Goal: Task Accomplishment & Management: Manage account settings

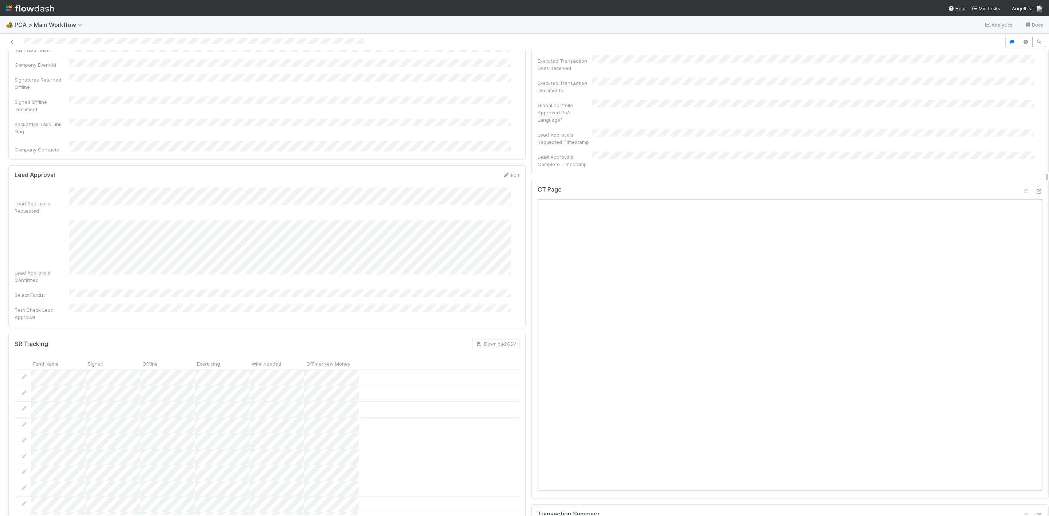
scroll to position [328, 0]
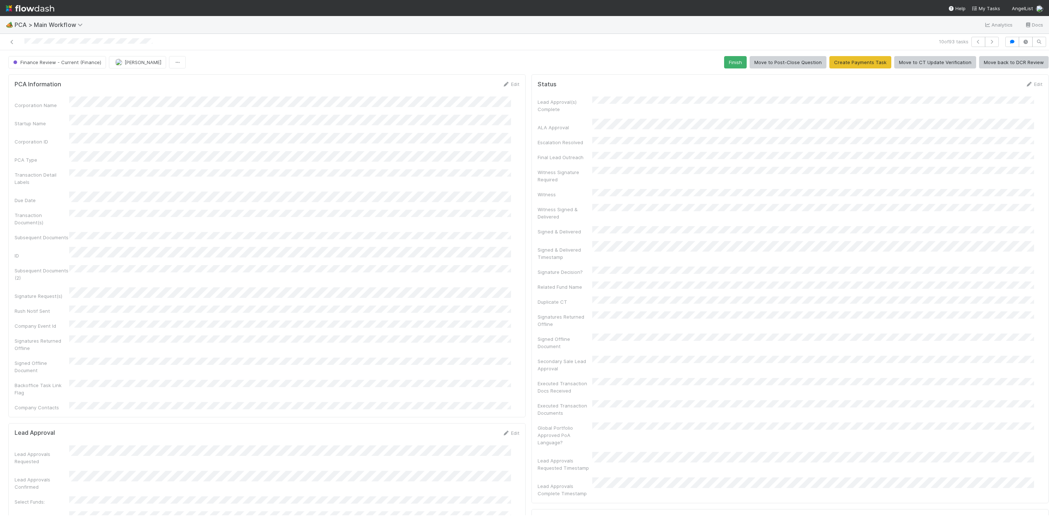
scroll to position [218, 0]
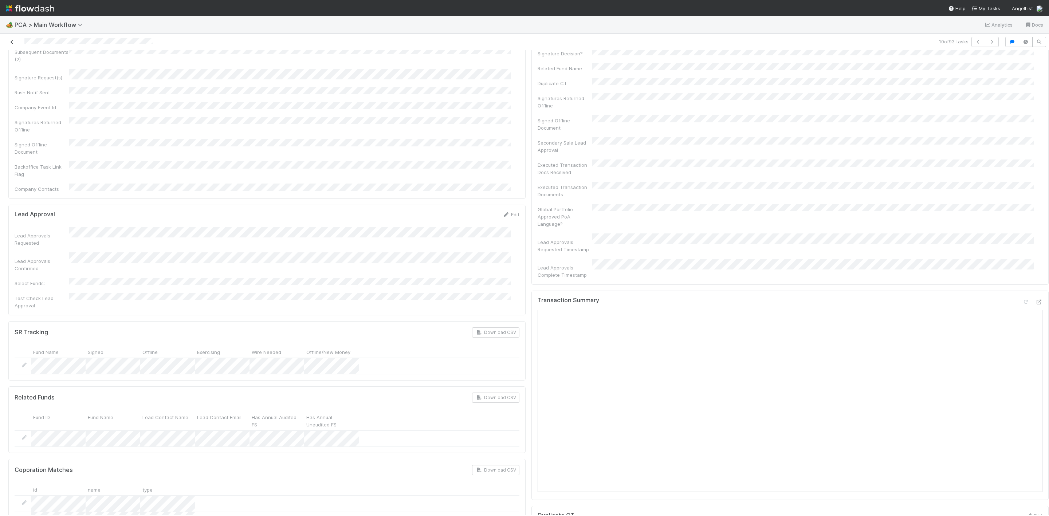
click at [12, 40] on icon at bounding box center [11, 42] width 7 height 5
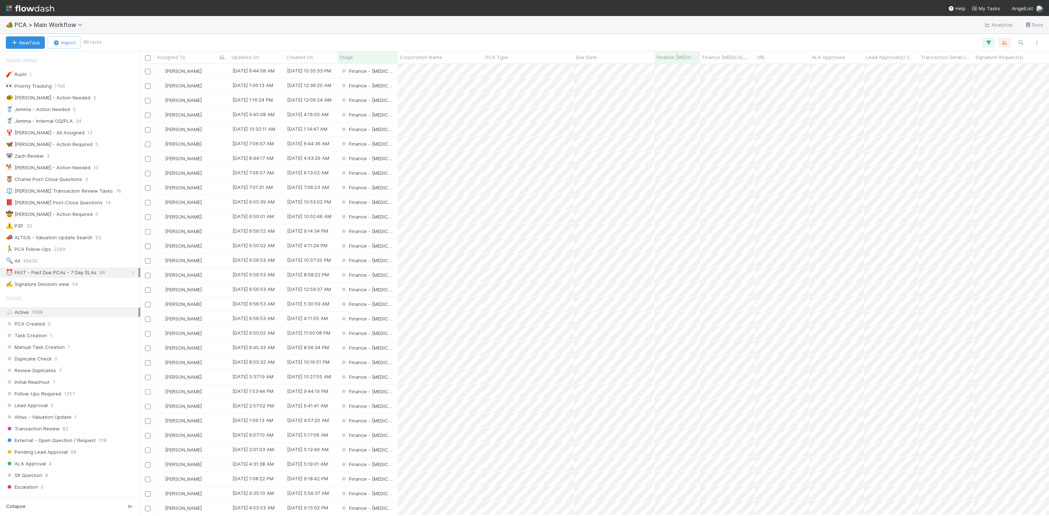
scroll to position [443, 900]
click at [211, 188] on div "Janice Garcia" at bounding box center [192, 188] width 75 height 14
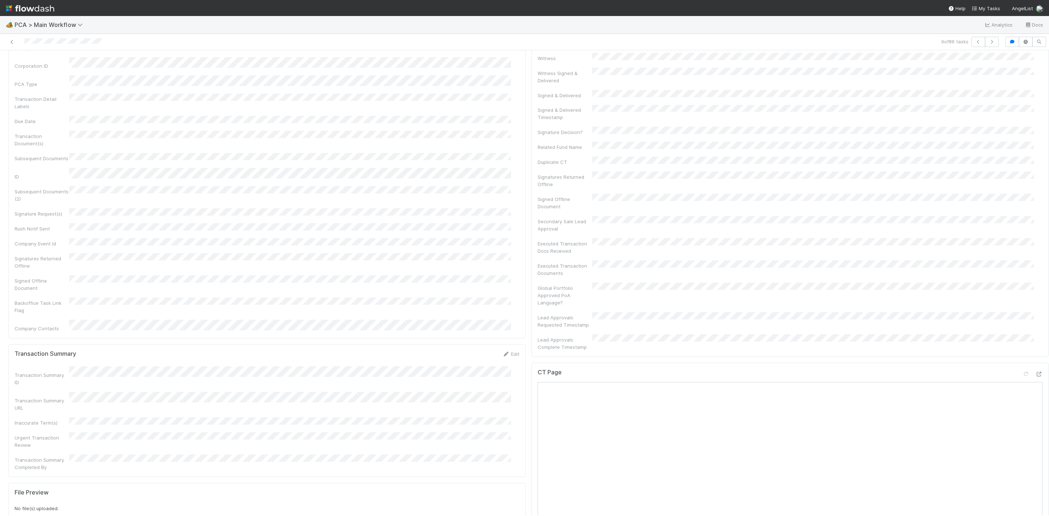
scroll to position [546, 0]
click at [1035, 515] on icon at bounding box center [1038, 517] width 7 height 5
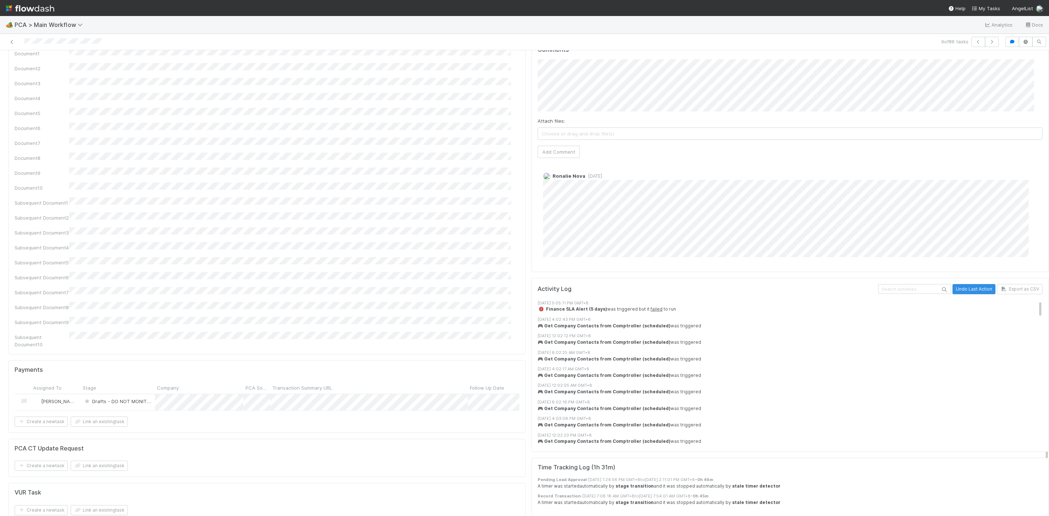
scroll to position [1202, 0]
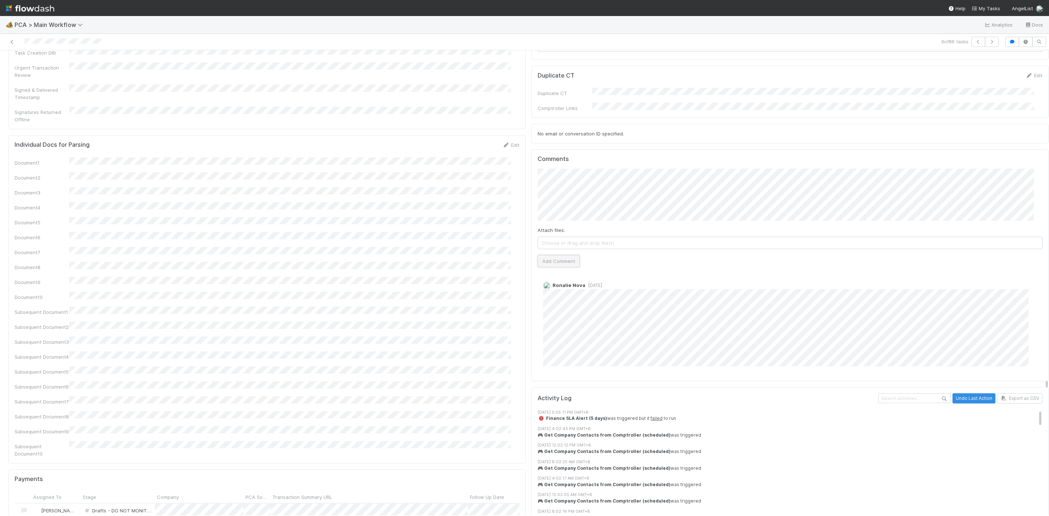
click at [537, 255] on button "Add Comment" at bounding box center [558, 261] width 42 height 12
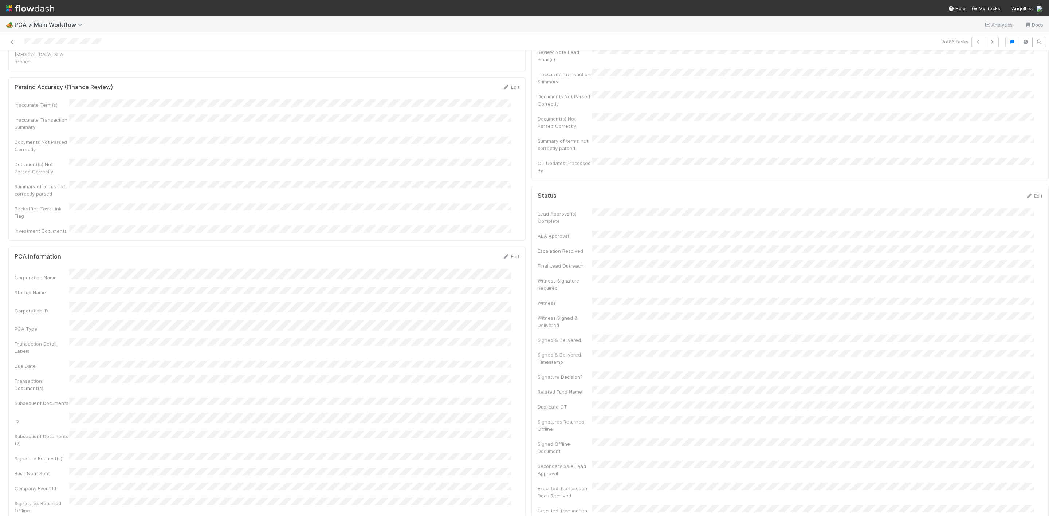
scroll to position [0, 0]
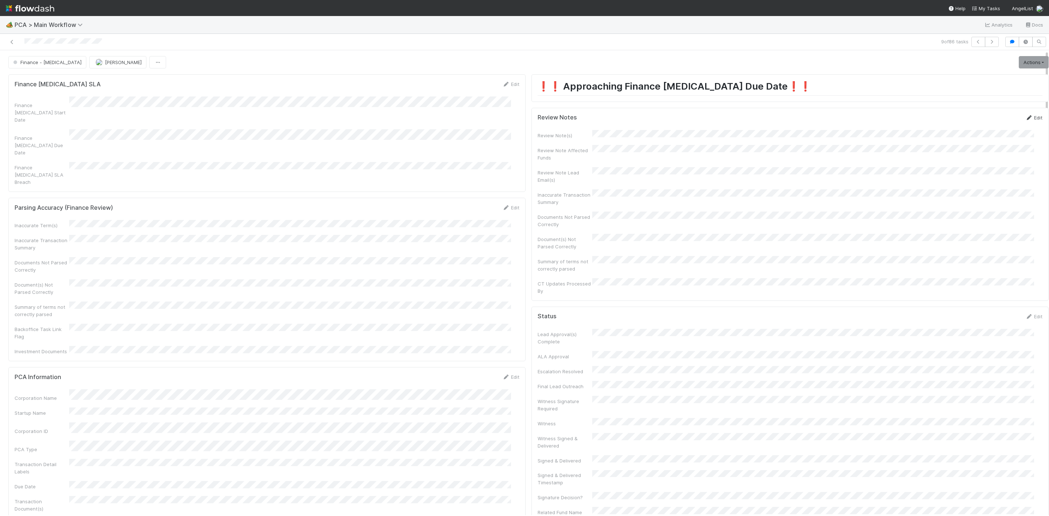
click at [1025, 118] on link "Edit" at bounding box center [1033, 118] width 17 height 6
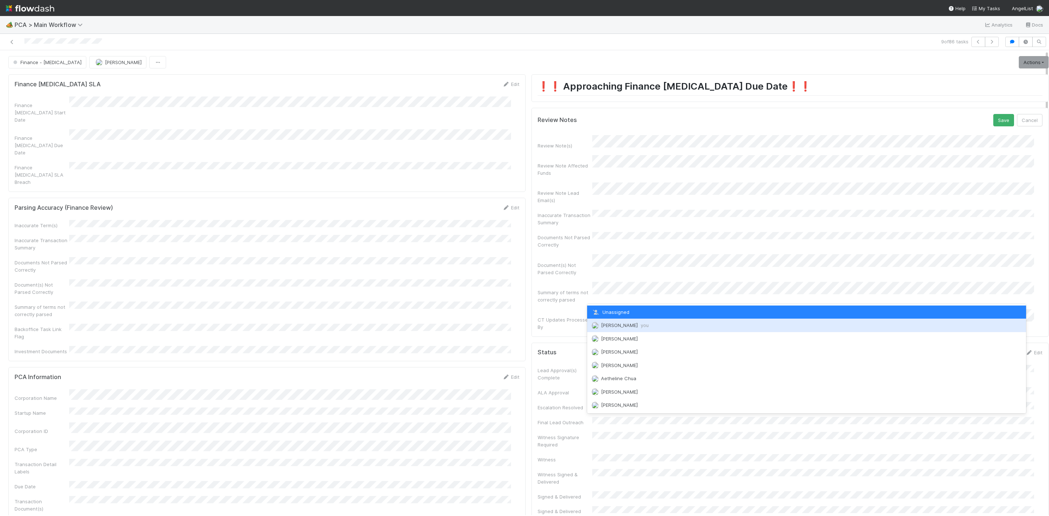
click at [624, 324] on span "Janice Garcia you" at bounding box center [625, 325] width 48 height 6
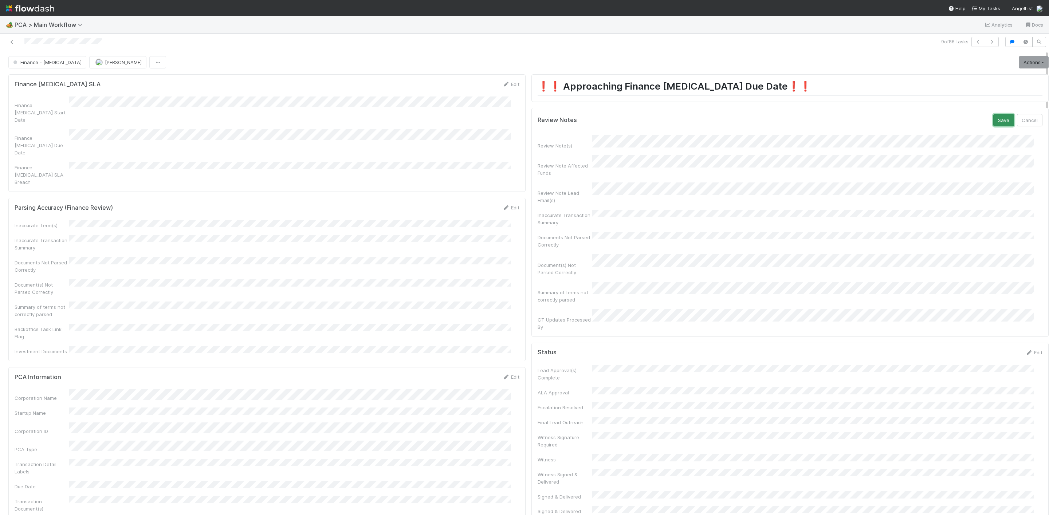
click at [993, 124] on button "Save" at bounding box center [1003, 120] width 21 height 12
click at [1020, 58] on link "Actions" at bounding box center [1033, 62] width 30 height 12
click at [951, 96] on button "Move to Finance Review" at bounding box center [991, 98] width 118 height 10
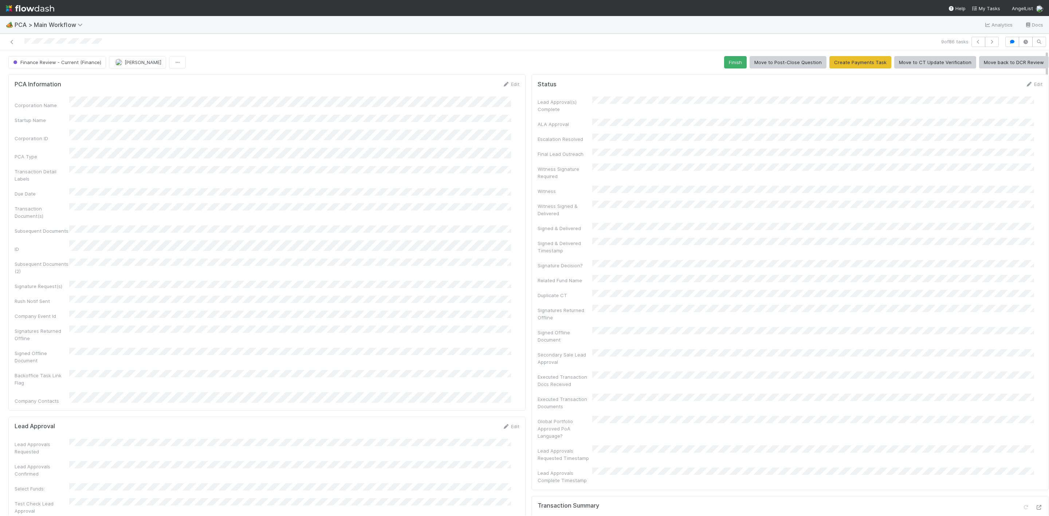
click at [130, 66] on button "Janice Garcia" at bounding box center [137, 62] width 57 height 12
drag, startPoint x: 120, startPoint y: 82, endPoint x: 131, endPoint y: 72, distance: 15.0
click at [120, 83] on span "Kevin Fawcett" at bounding box center [137, 82] width 37 height 6
click at [13, 44] on icon at bounding box center [11, 42] width 7 height 5
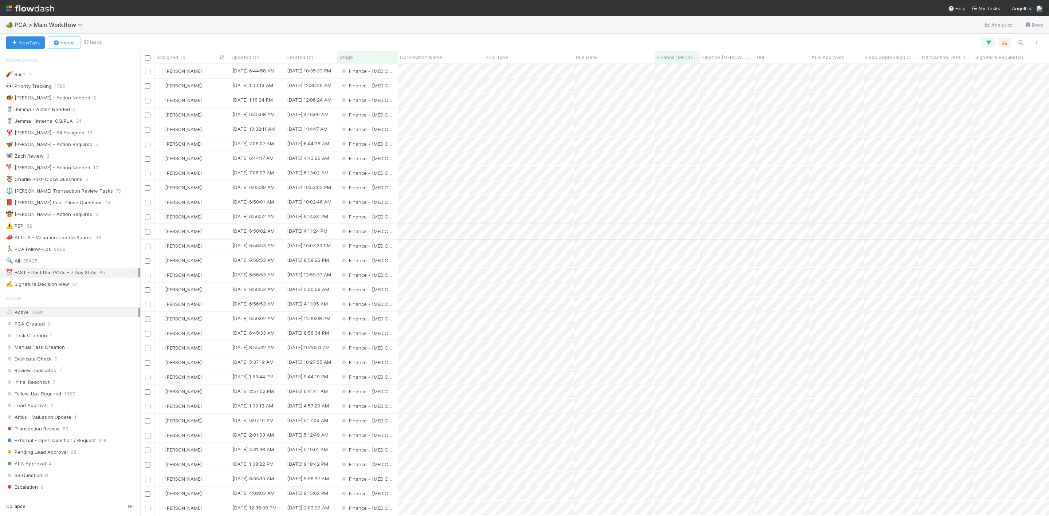
scroll to position [443, 900]
drag, startPoint x: 206, startPoint y: 171, endPoint x: 282, endPoint y: 1, distance: 186.3
click at [206, 171] on div "Janice Garcia" at bounding box center [192, 173] width 75 height 14
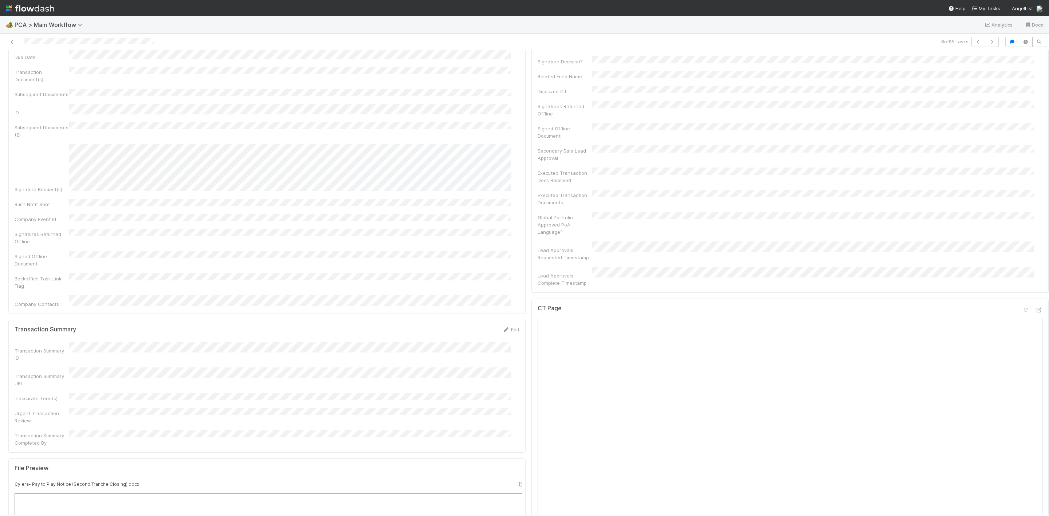
scroll to position [437, 0]
click at [1035, 307] on icon at bounding box center [1038, 309] width 7 height 5
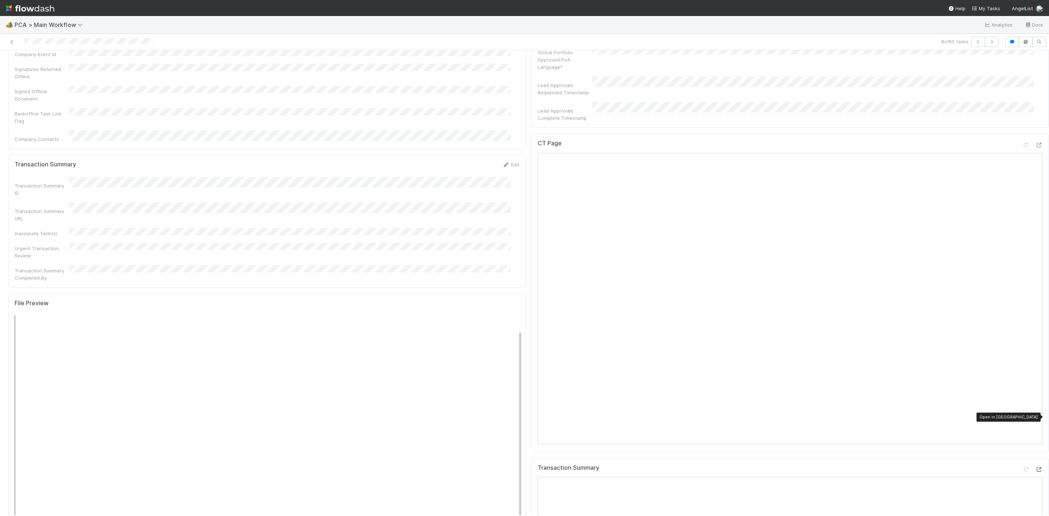
click at [1035, 467] on icon at bounding box center [1038, 469] width 7 height 5
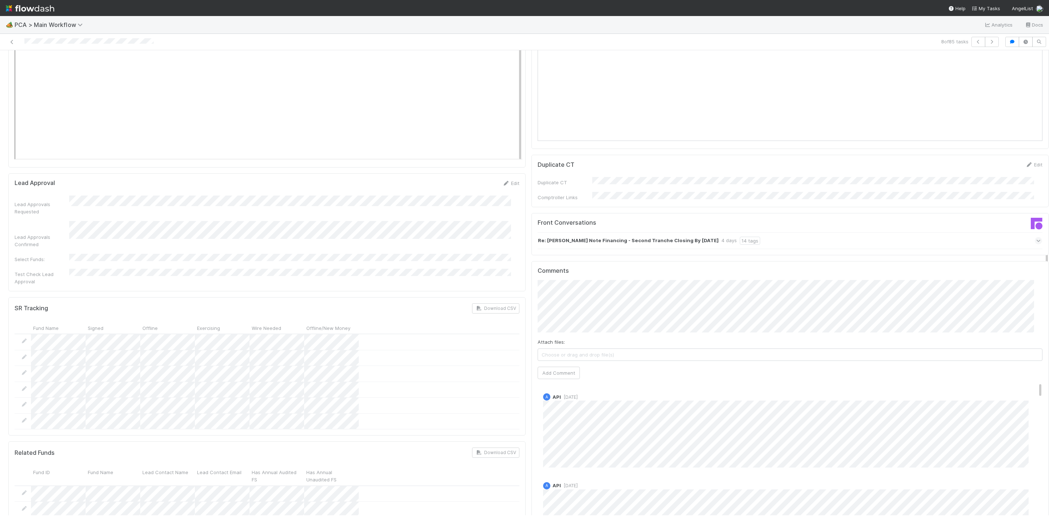
scroll to position [1092, 0]
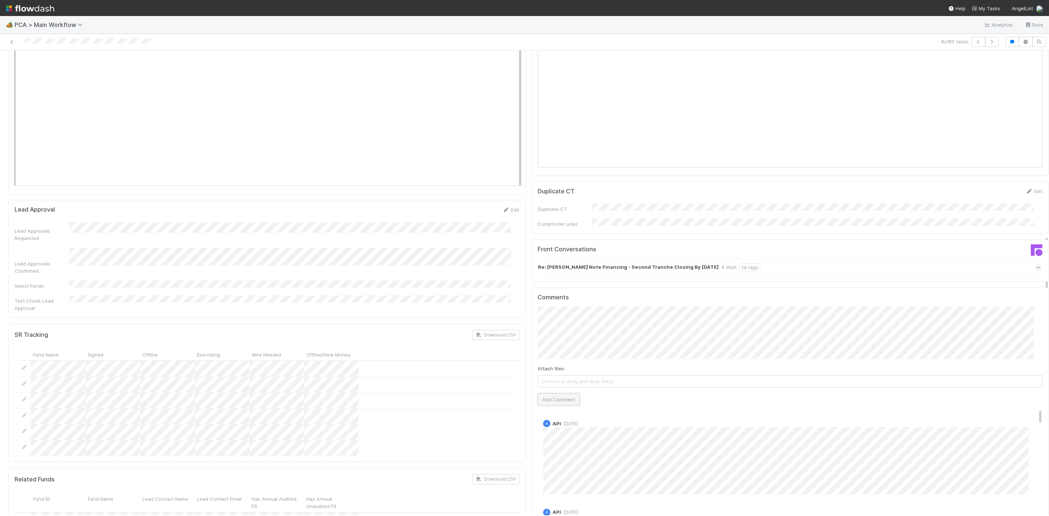
click at [552, 393] on button "Add Comment" at bounding box center [558, 399] width 42 height 12
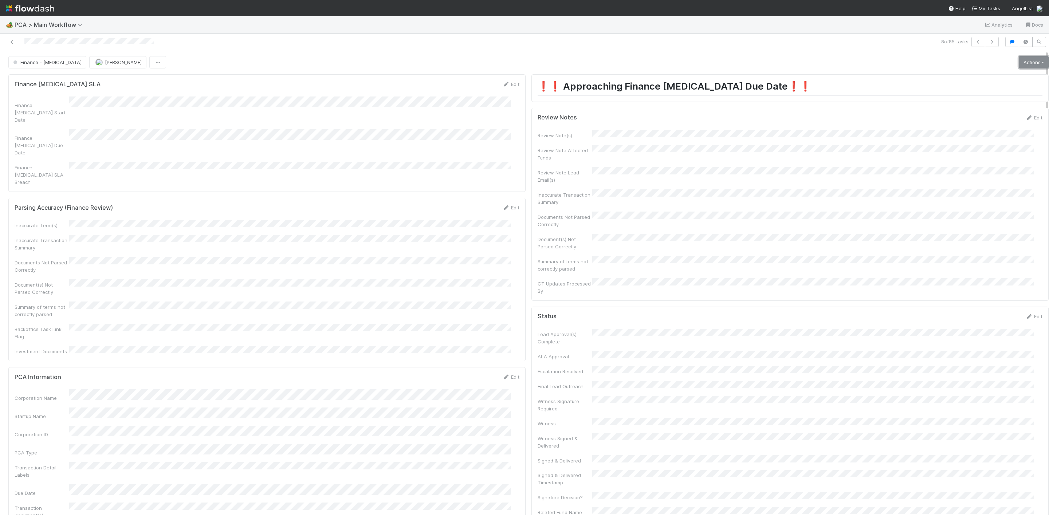
click at [1025, 63] on link "Actions" at bounding box center [1033, 62] width 30 height 12
click at [960, 88] on button "Move to Post-Close Question" at bounding box center [991, 88] width 118 height 10
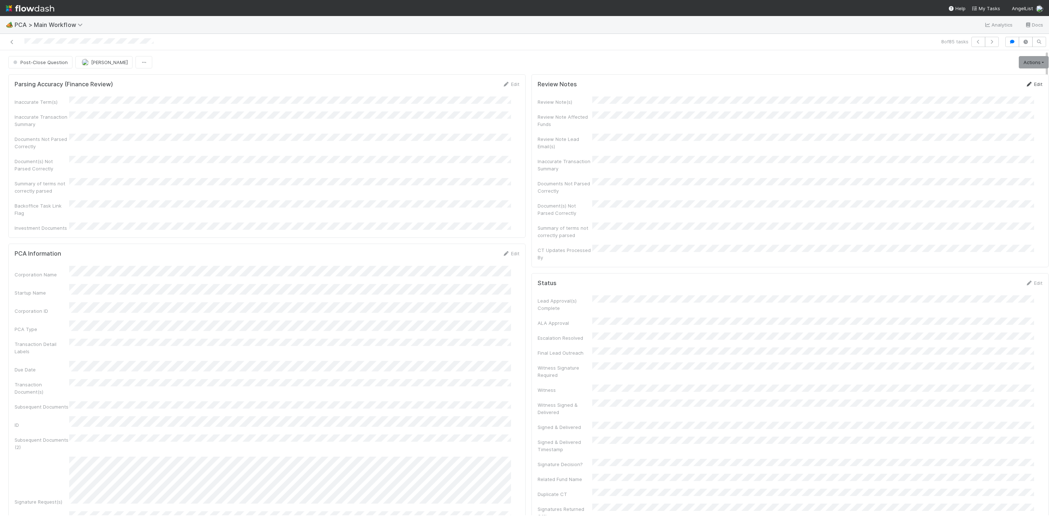
click at [1025, 85] on link "Edit" at bounding box center [1033, 84] width 17 height 6
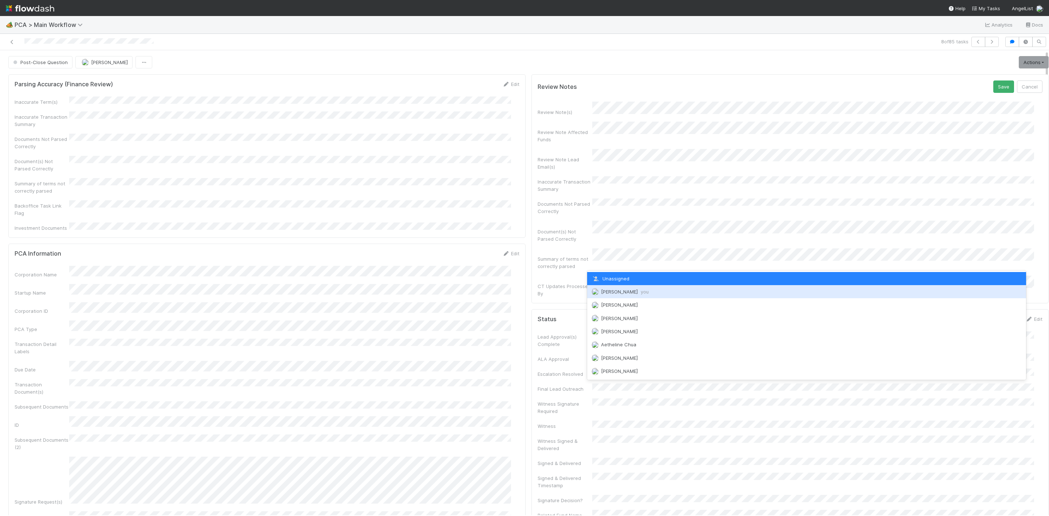
drag, startPoint x: 619, startPoint y: 291, endPoint x: 625, endPoint y: 288, distance: 6.2
click at [620, 291] on span "Janice Garcia you" at bounding box center [625, 292] width 48 height 6
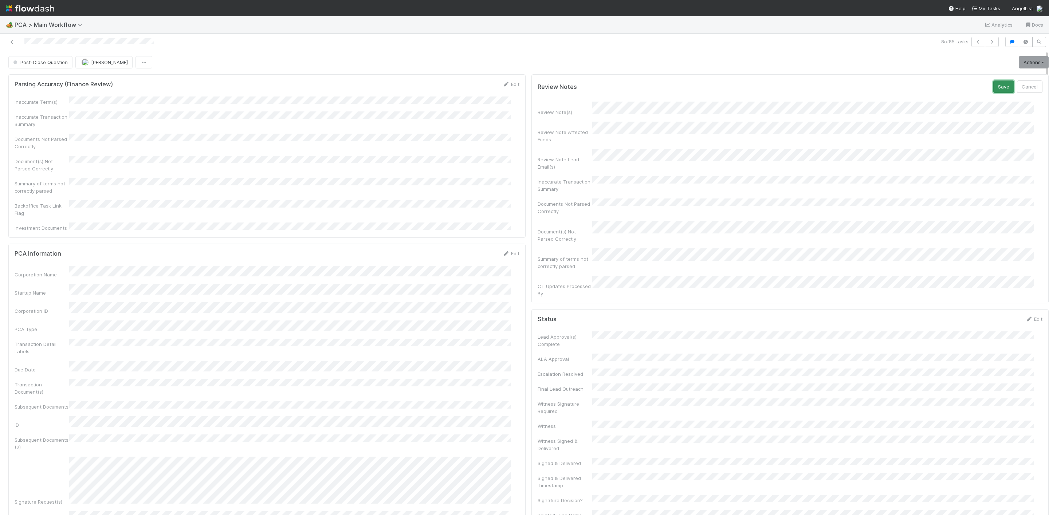
click at [993, 92] on button "Save" at bounding box center [1003, 86] width 21 height 12
click at [12, 40] on icon at bounding box center [11, 42] width 7 height 5
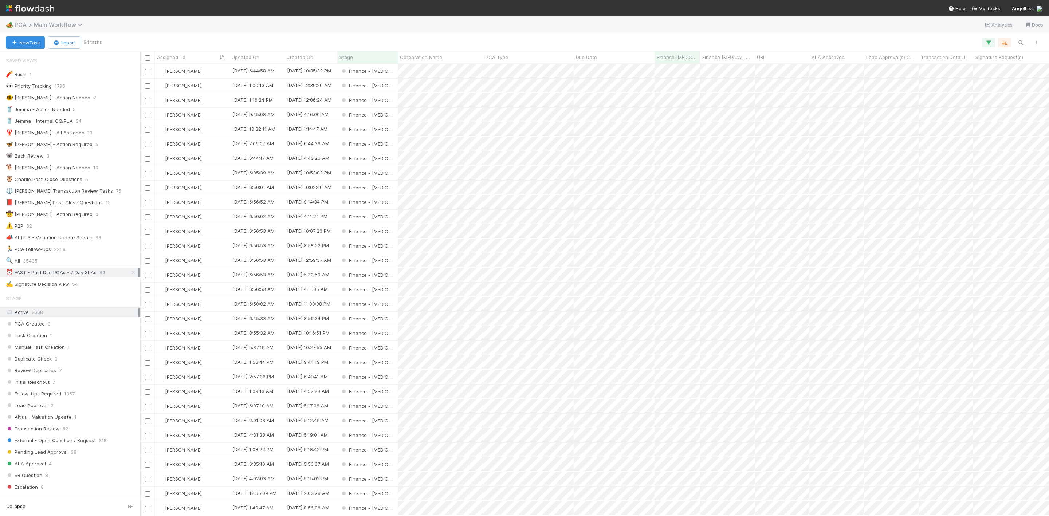
scroll to position [443, 900]
click at [210, 158] on div "Janice Garcia" at bounding box center [192, 158] width 75 height 14
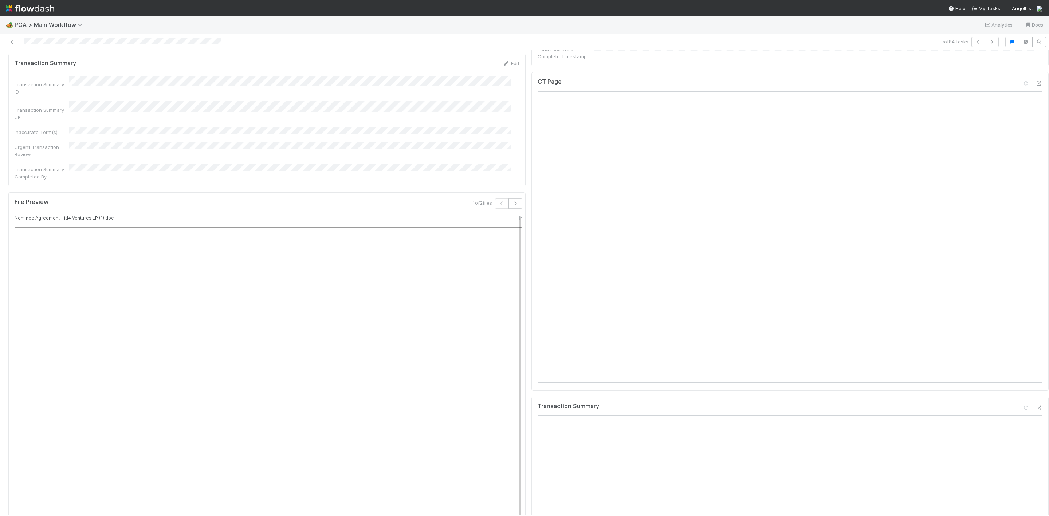
scroll to position [601, 0]
click at [508, 260] on button "button" at bounding box center [515, 265] width 14 height 10
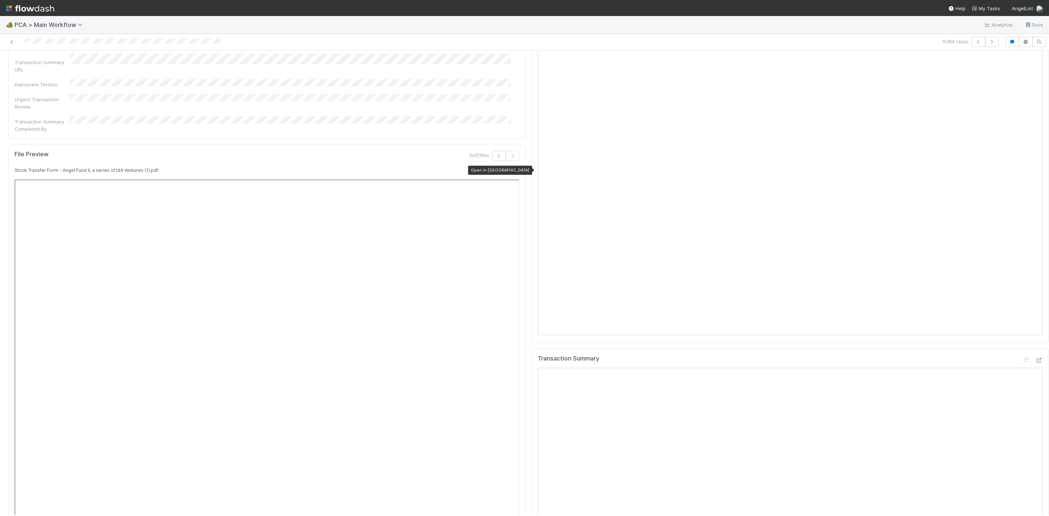
click at [512, 166] on div at bounding box center [515, 169] width 7 height 7
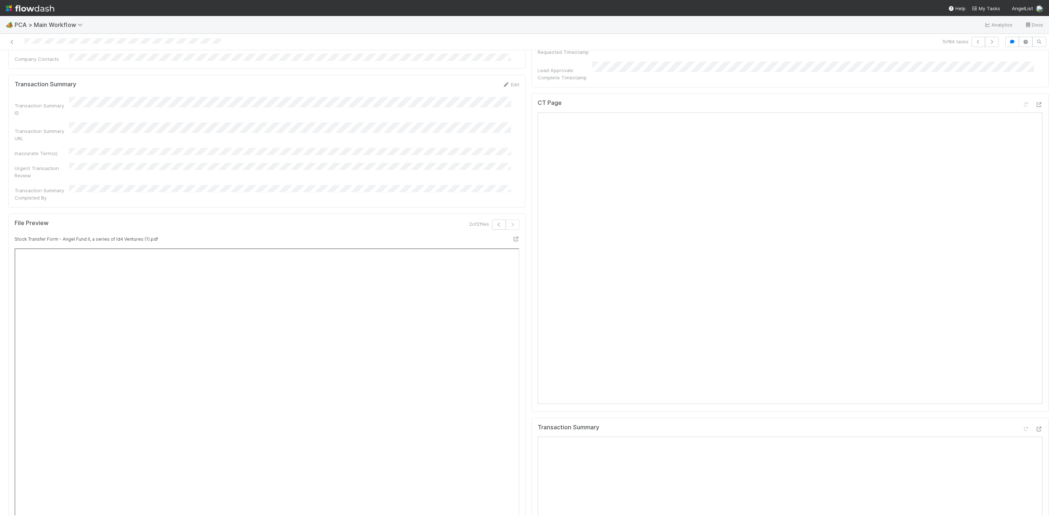
scroll to position [601, 0]
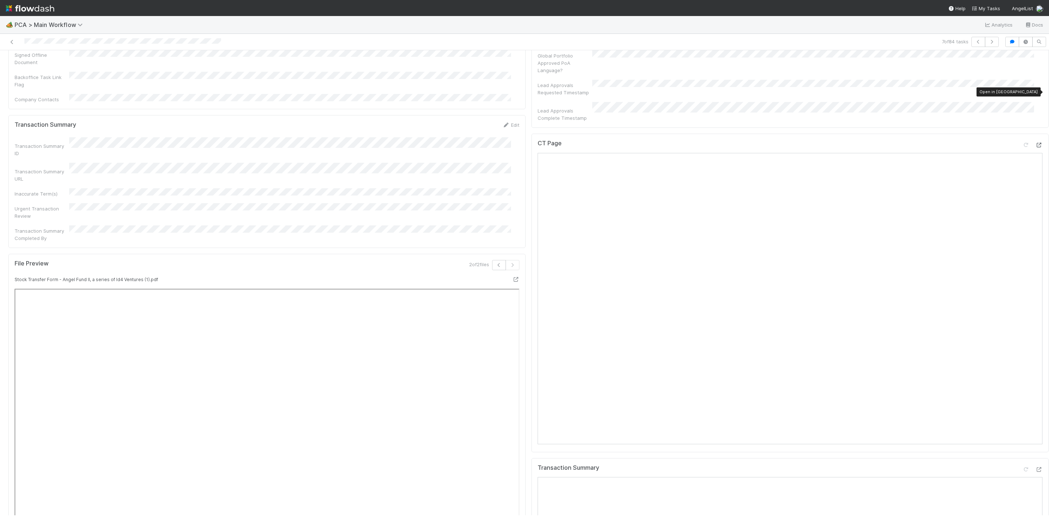
click at [1035, 143] on icon at bounding box center [1038, 145] width 7 height 5
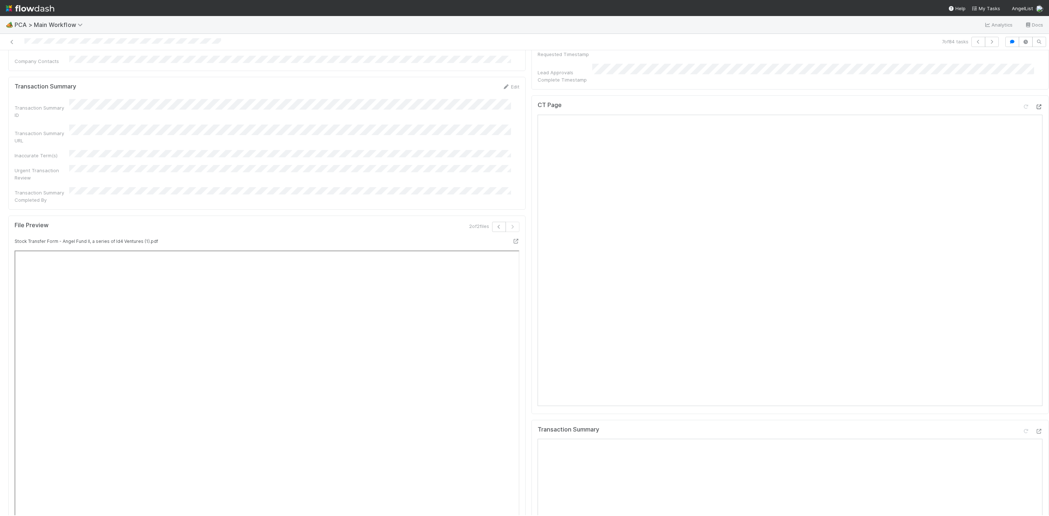
scroll to position [655, 0]
click at [1035, 413] on icon at bounding box center [1038, 415] width 7 height 5
click at [495, 208] on icon "button" at bounding box center [498, 210] width 7 height 4
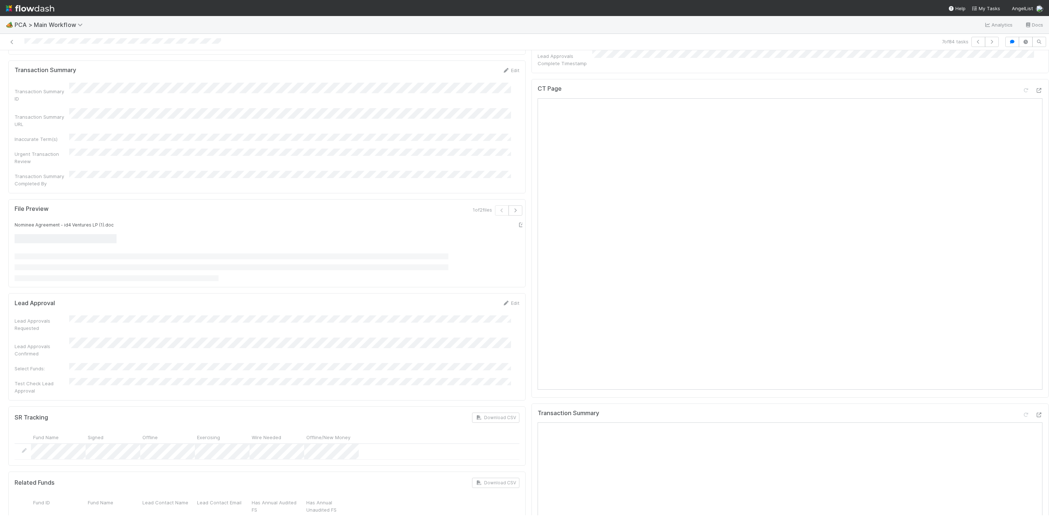
scroll to position [601, 0]
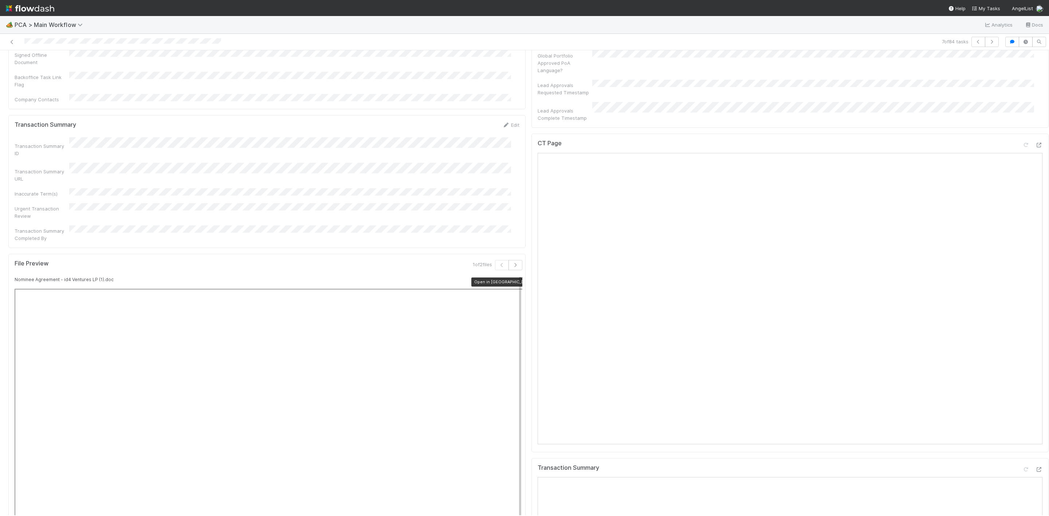
click at [517, 277] on icon at bounding box center [520, 279] width 7 height 5
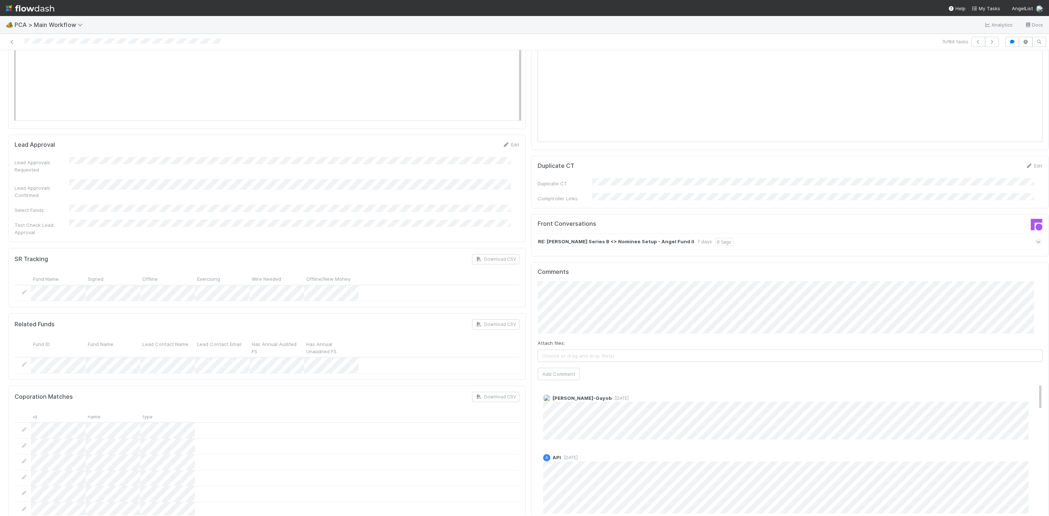
scroll to position [1092, 0]
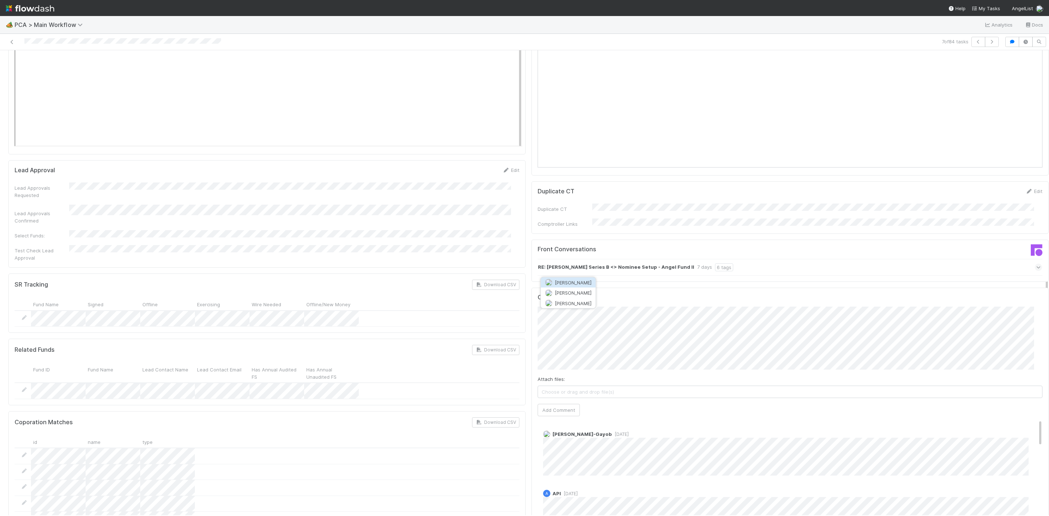
click at [556, 282] on span "Kevin Fawcett" at bounding box center [573, 283] width 37 height 6
click at [559, 393] on button "Add Comment" at bounding box center [558, 399] width 42 height 12
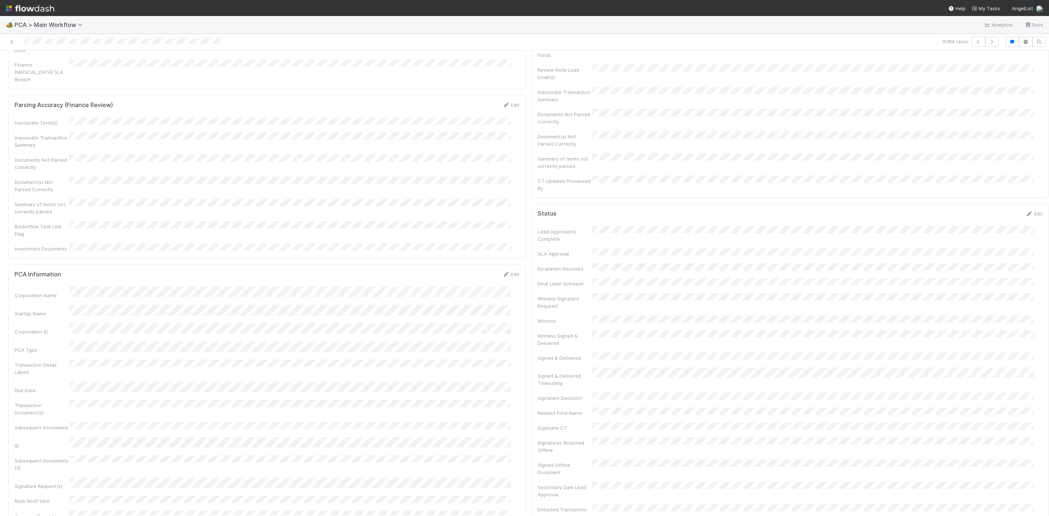
scroll to position [0, 0]
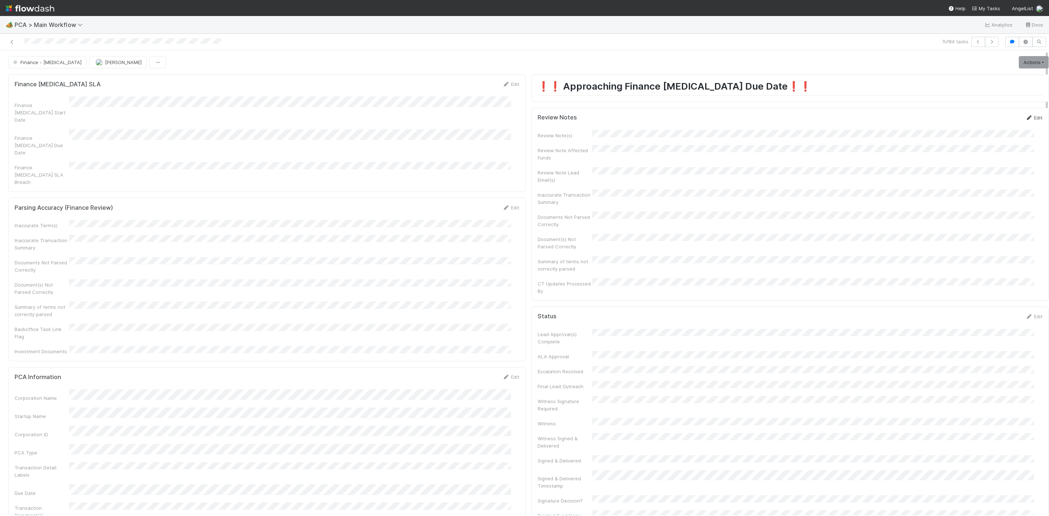
click at [1025, 120] on link "Edit" at bounding box center [1033, 118] width 17 height 6
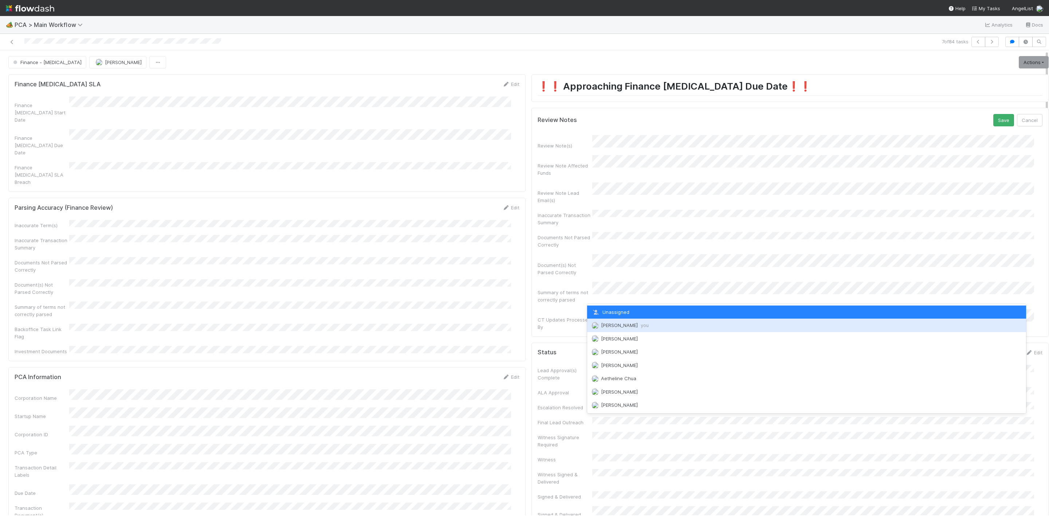
click at [612, 328] on div "Janice Garcia you" at bounding box center [806, 325] width 439 height 13
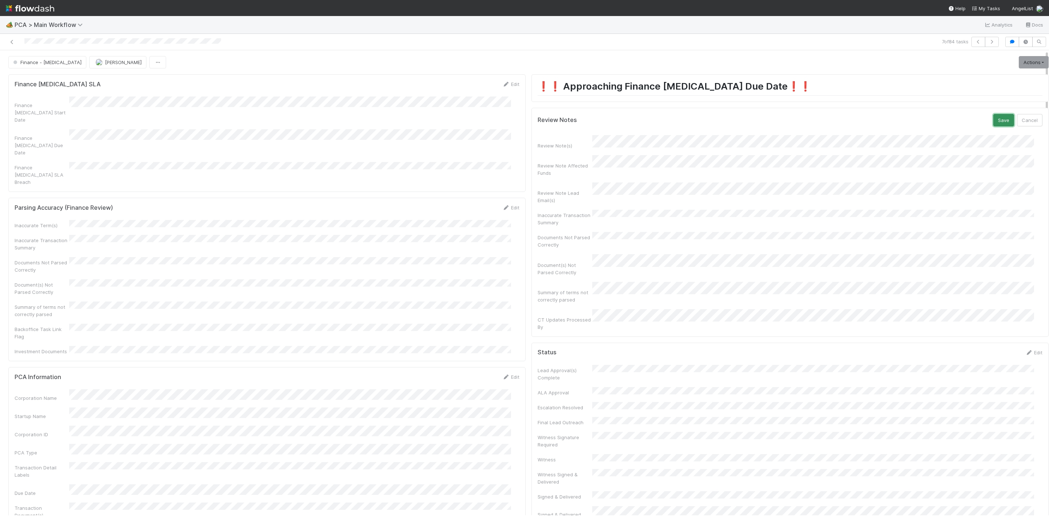
click at [993, 121] on button "Save" at bounding box center [1003, 120] width 21 height 12
click at [1022, 61] on link "Actions" at bounding box center [1033, 62] width 30 height 12
click at [974, 93] on button "Move to Finance Review" at bounding box center [991, 98] width 118 height 10
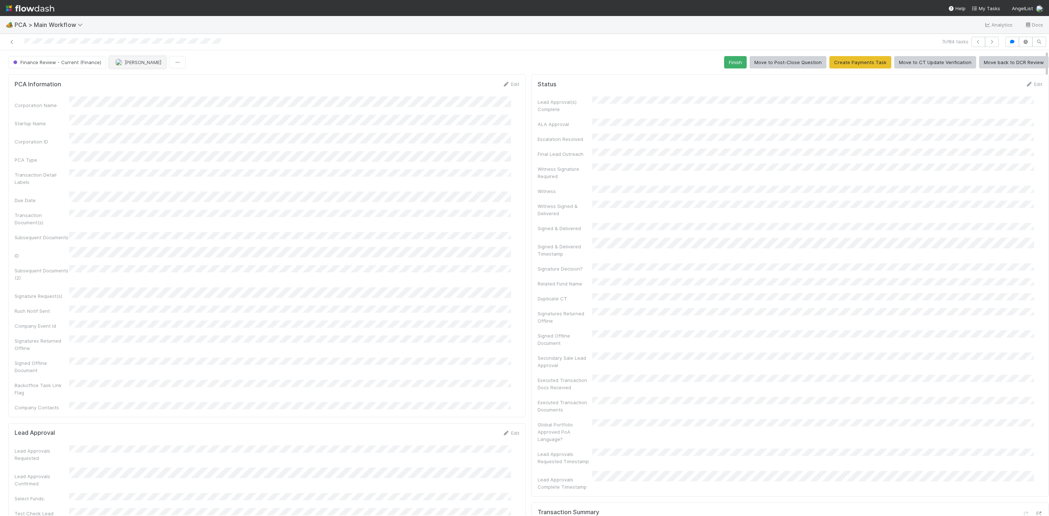
click at [130, 57] on button "Janice Garcia" at bounding box center [137, 62] width 57 height 12
click at [132, 80] on span "Kevin Fawcett" at bounding box center [137, 82] width 37 height 6
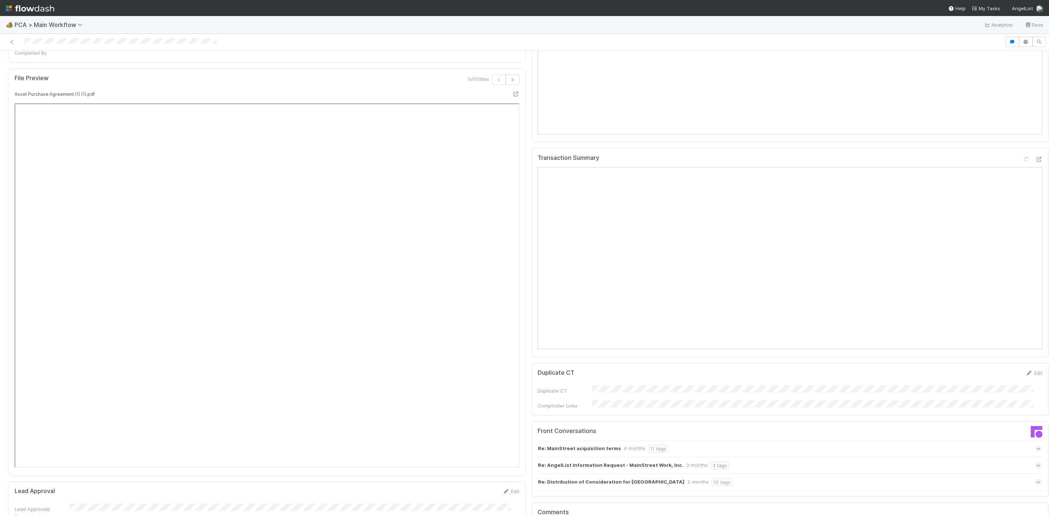
scroll to position [765, 0]
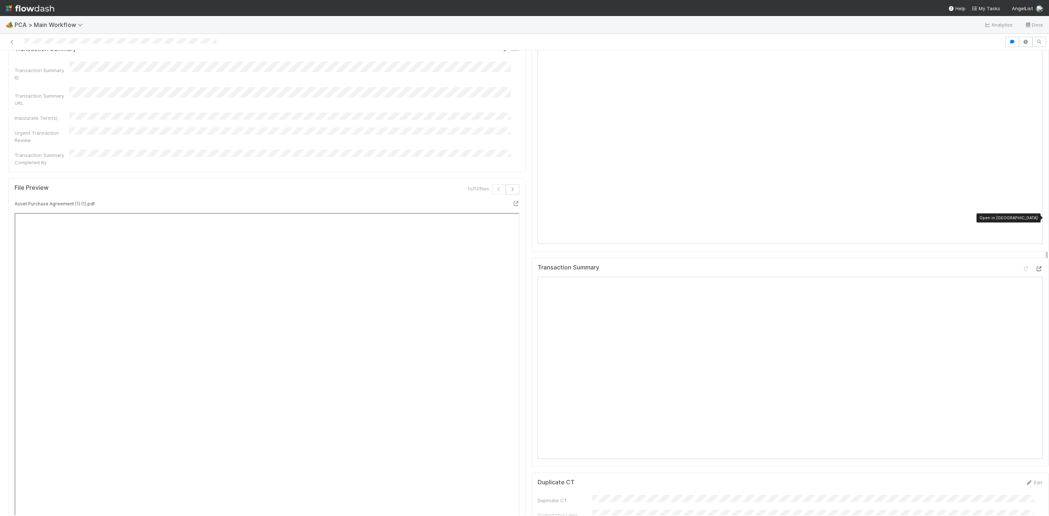
click at [1035, 267] on icon at bounding box center [1038, 269] width 7 height 5
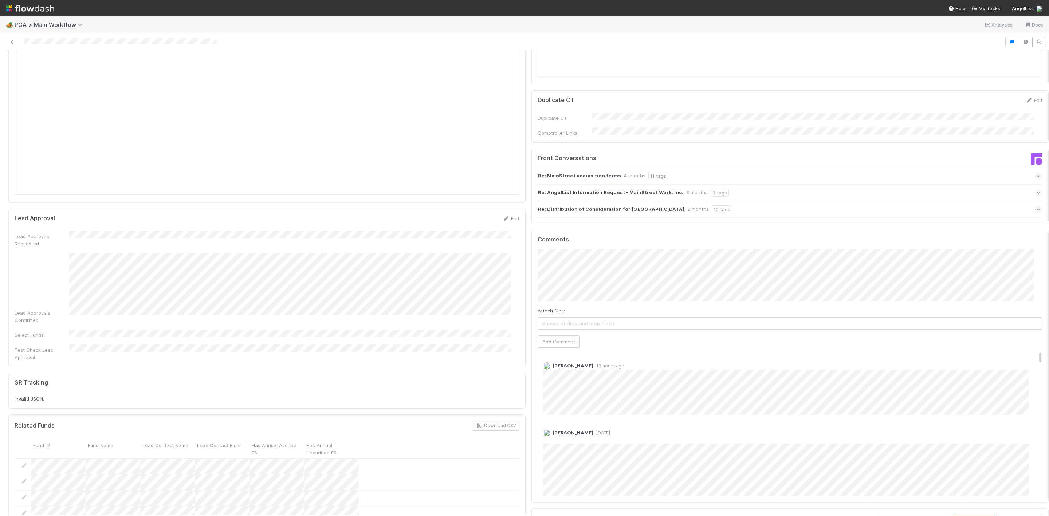
scroll to position [1092, 0]
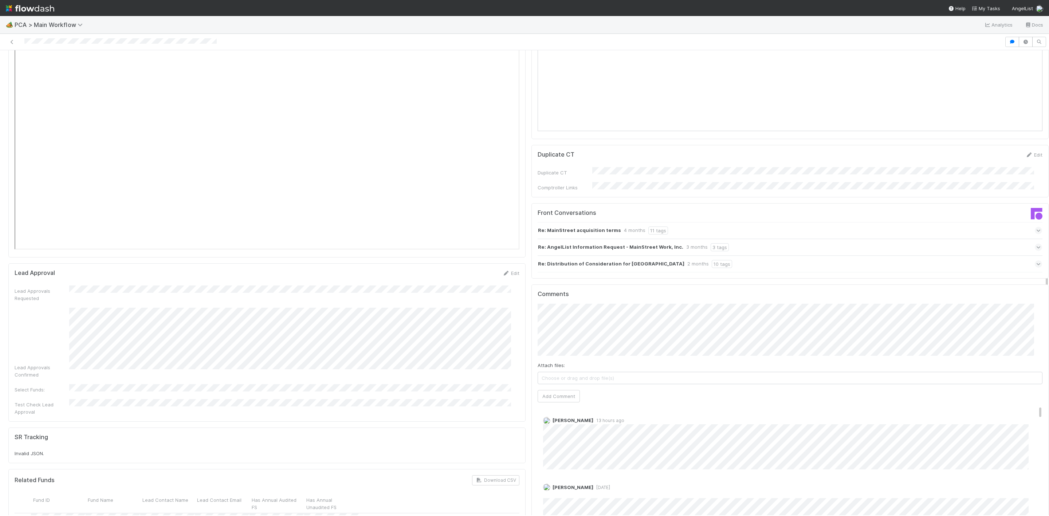
click at [504, 256] on div "Finance ICU SLA Edit Finance ICU Start Date Finance ICU Due Date Finance ICU SL…" at bounding box center [528, 281] width 1046 height 2605
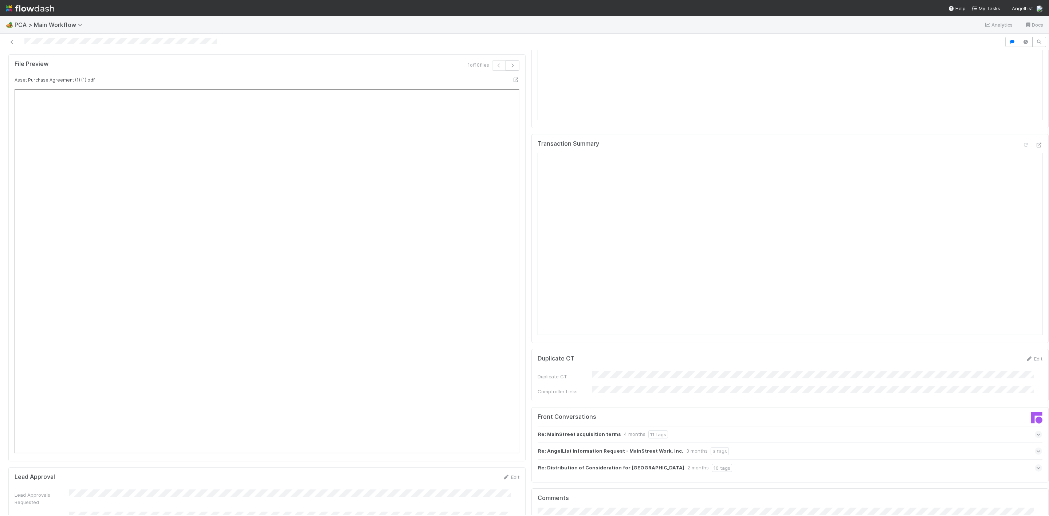
scroll to position [874, 0]
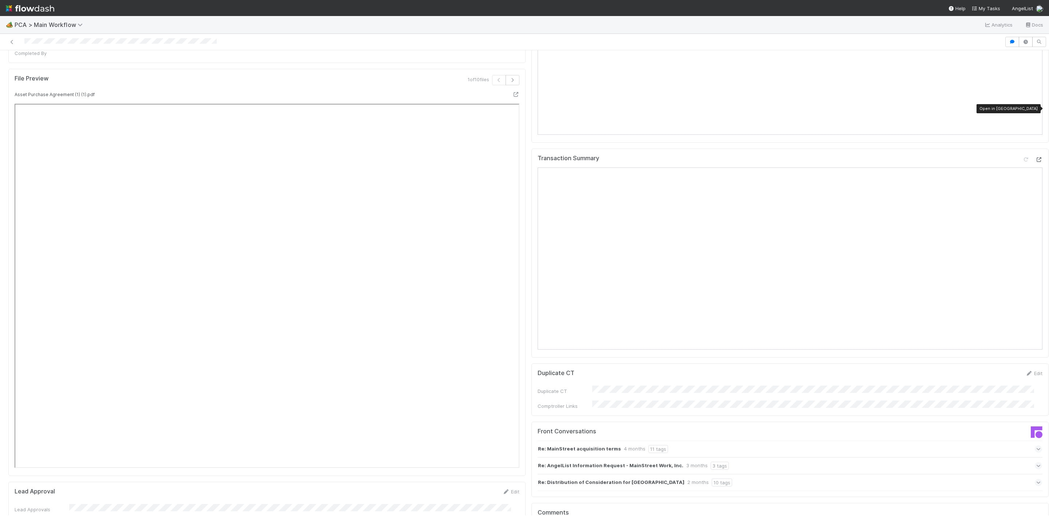
click at [1035, 156] on div at bounding box center [1038, 159] width 7 height 7
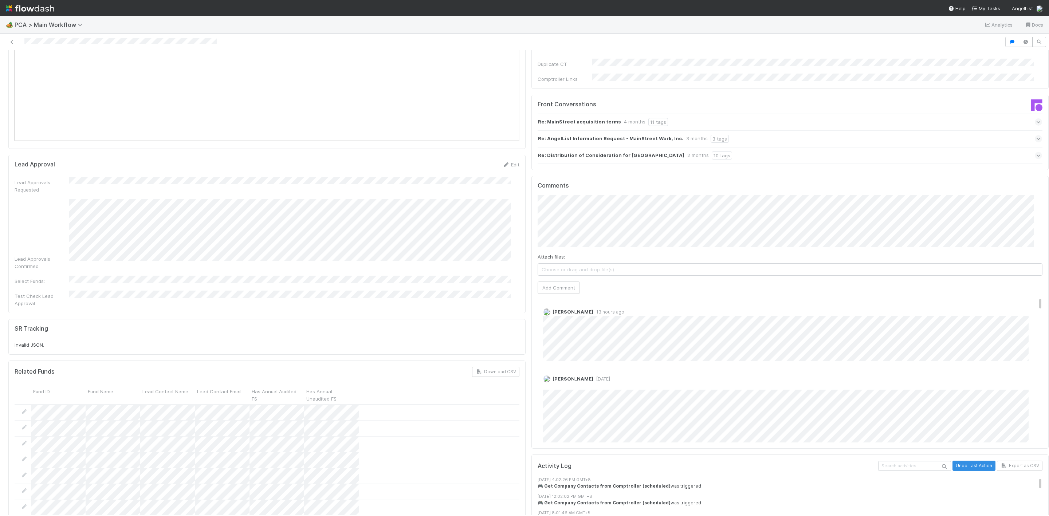
scroll to position [1202, 0]
click at [772, 369] on div "Janice Garcia 5 days ago Edit Delete" at bounding box center [793, 519] width 513 height 301
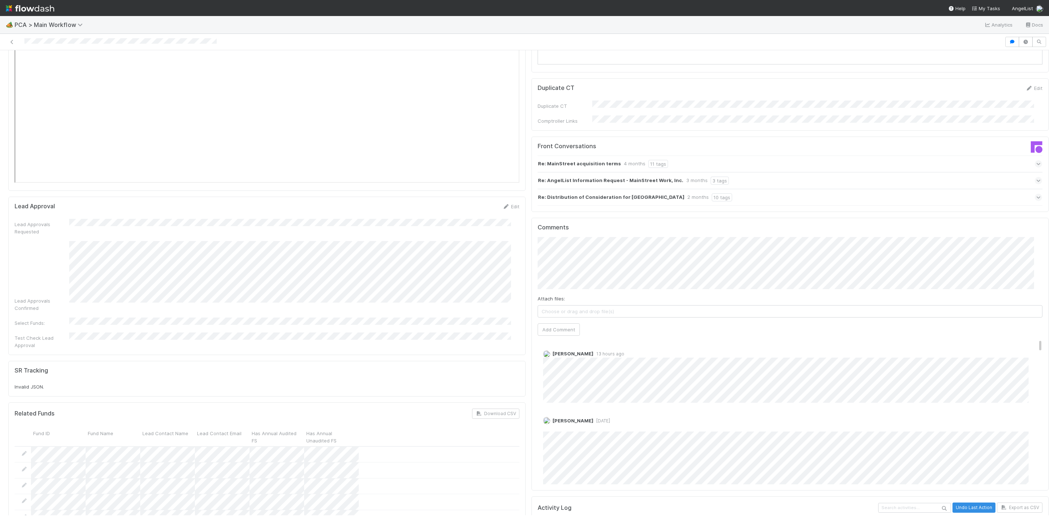
scroll to position [1147, 0]
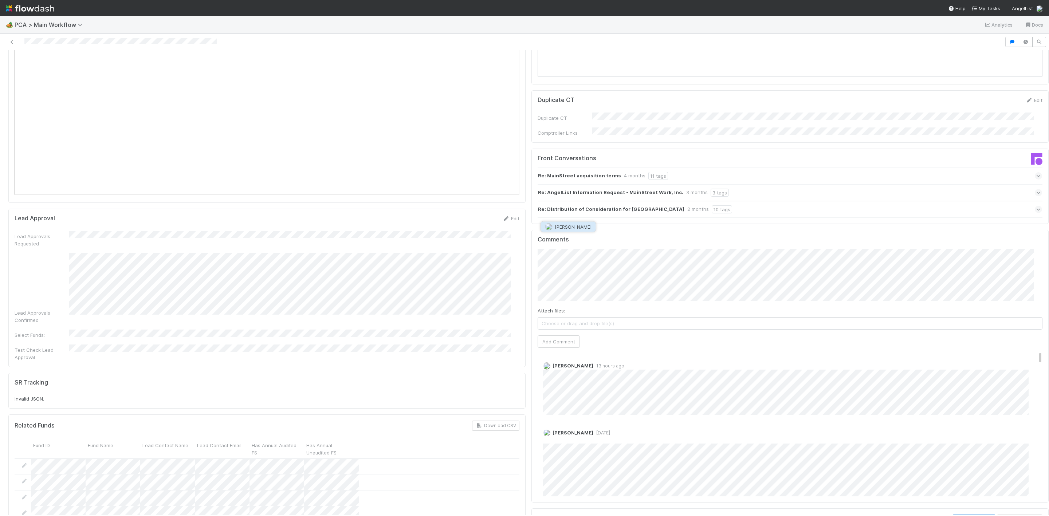
click at [575, 232] on button "James Palmer" at bounding box center [568, 227] width 55 height 10
click at [509, 197] on div "Finance ICU SLA Edit Finance ICU Start Date Finance ICU Due Date Finance ICU SL…" at bounding box center [528, 226] width 1046 height 2605
click at [472, 170] on div "Finance ICU SLA Edit Finance ICU Start Date Finance ICU Due Date Finance ICU SL…" at bounding box center [528, 226] width 1046 height 2605
click at [565, 222] on button "James Palmer" at bounding box center [568, 227] width 55 height 10
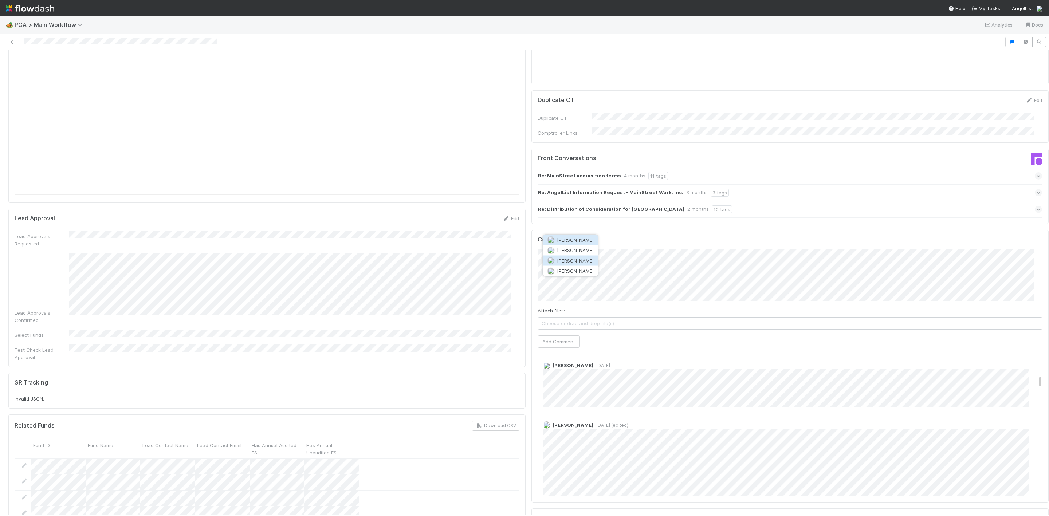
click at [575, 260] on span "Josh Tarr" at bounding box center [575, 260] width 37 height 6
click at [557, 298] on div "Comments Attach files: Choose or drag and drop file(s) Add Comment James Palmer…" at bounding box center [789, 366] width 505 height 260
click at [557, 335] on button "Add Comment" at bounding box center [558, 341] width 42 height 12
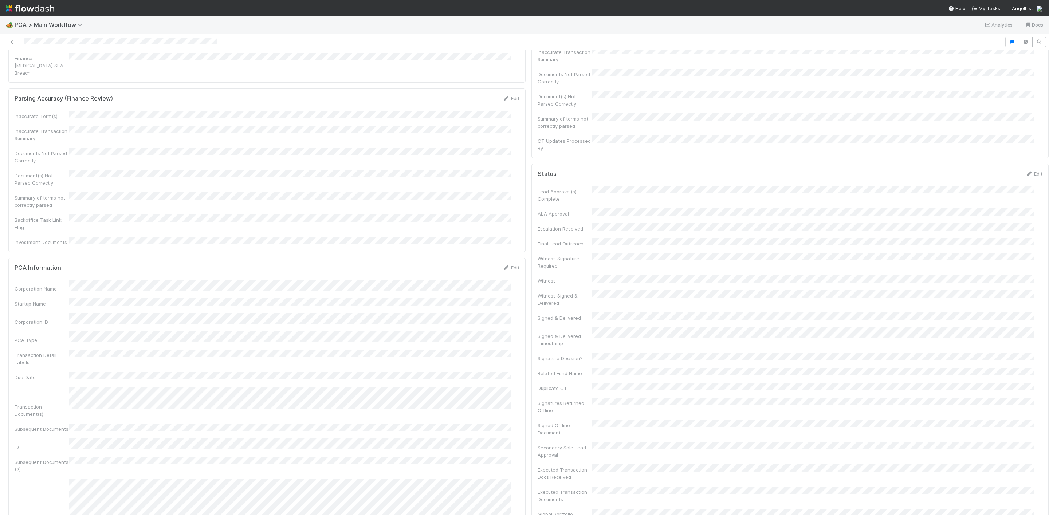
scroll to position [0, 0]
click at [1023, 63] on link "Actions" at bounding box center [1033, 62] width 30 height 12
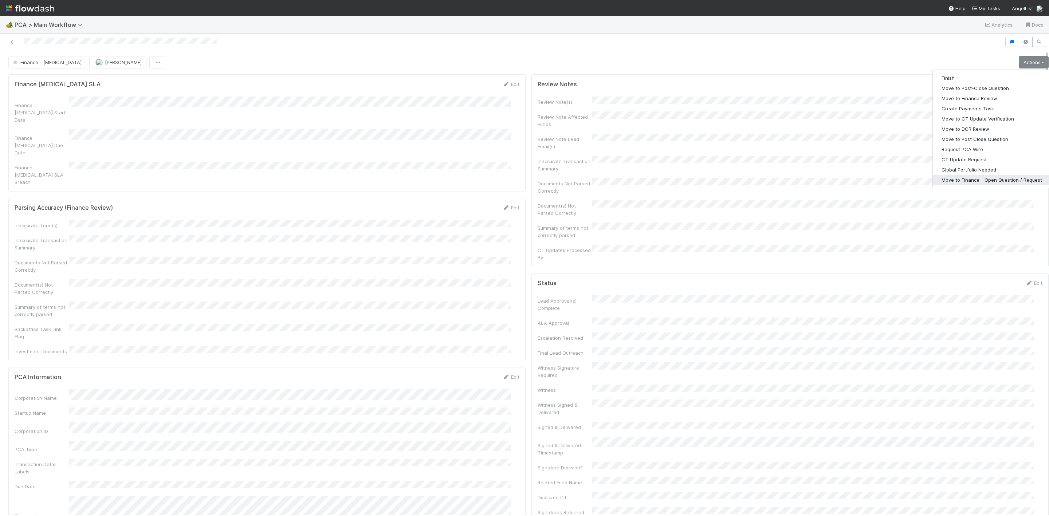
click at [950, 181] on button "Move to Finance - Open Question / Request" at bounding box center [991, 180] width 118 height 10
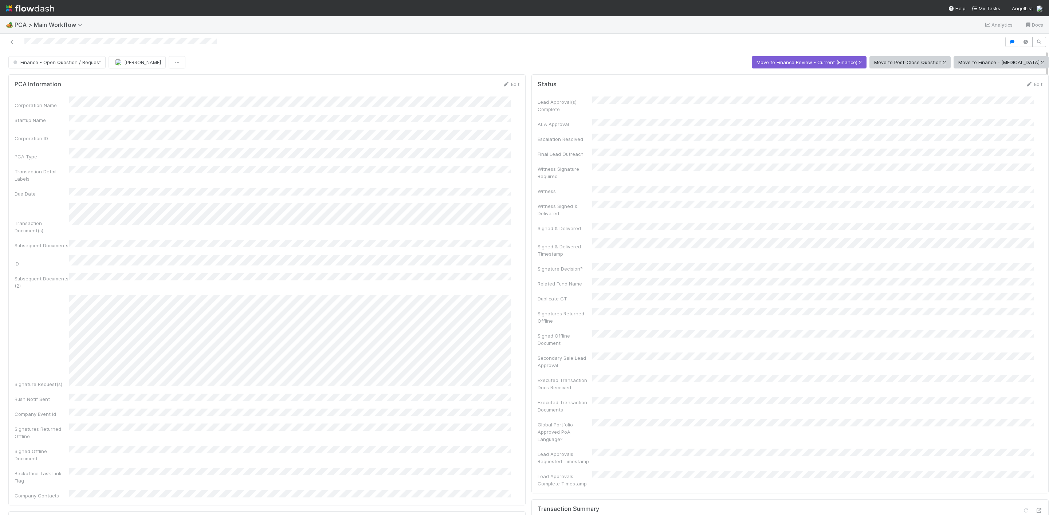
click at [125, 63] on span "Janice Garcia" at bounding box center [142, 62] width 37 height 6
click at [143, 81] on span "James Palmer" at bounding box center [136, 82] width 37 height 6
click at [12, 43] on icon at bounding box center [11, 42] width 7 height 5
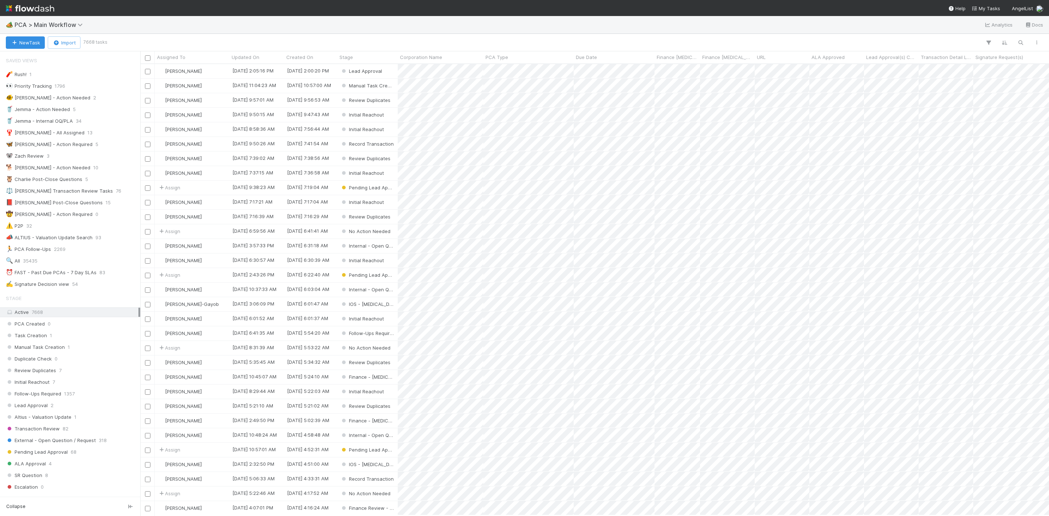
scroll to position [443, 900]
click at [81, 277] on div "⏰ FAST - Past Due PCAs - 7 Day SLAs" at bounding box center [51, 272] width 91 height 9
click at [213, 148] on div "Janice Garcia" at bounding box center [192, 144] width 75 height 14
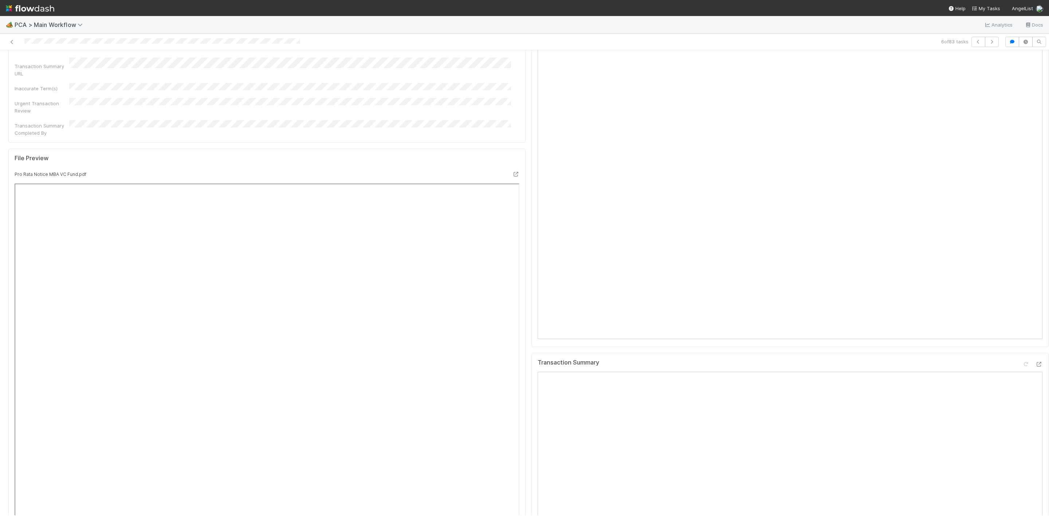
scroll to position [874, 0]
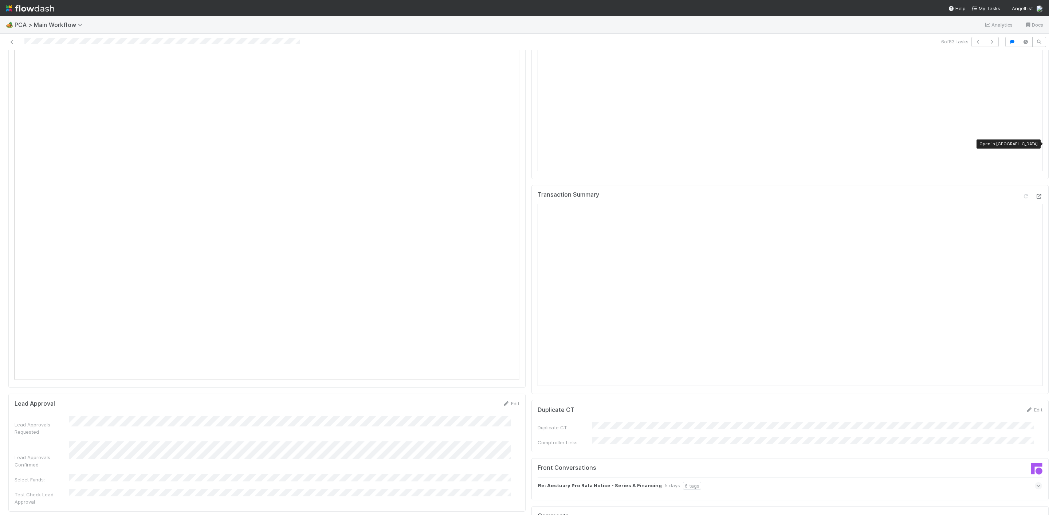
click at [1035, 194] on icon at bounding box center [1038, 196] width 7 height 5
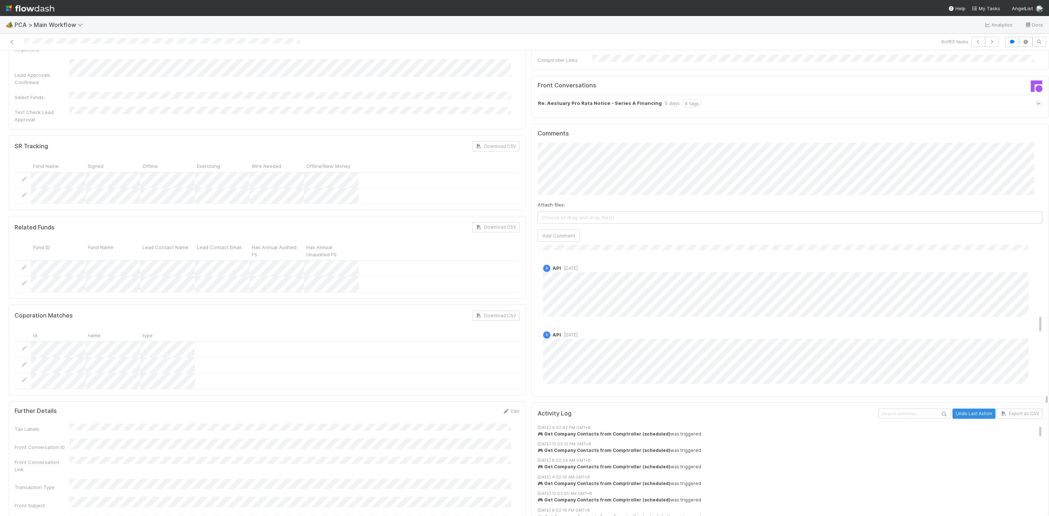
scroll to position [546, 0]
drag, startPoint x: 611, startPoint y: 273, endPoint x: 602, endPoint y: 251, distance: 24.2
click at [601, 251] on div "Josh Tarr 3 days ago Jemma Cunningham 3 days ago Jemma Cunningham 3 days ago A …" at bounding box center [793, 265] width 513 height 1132
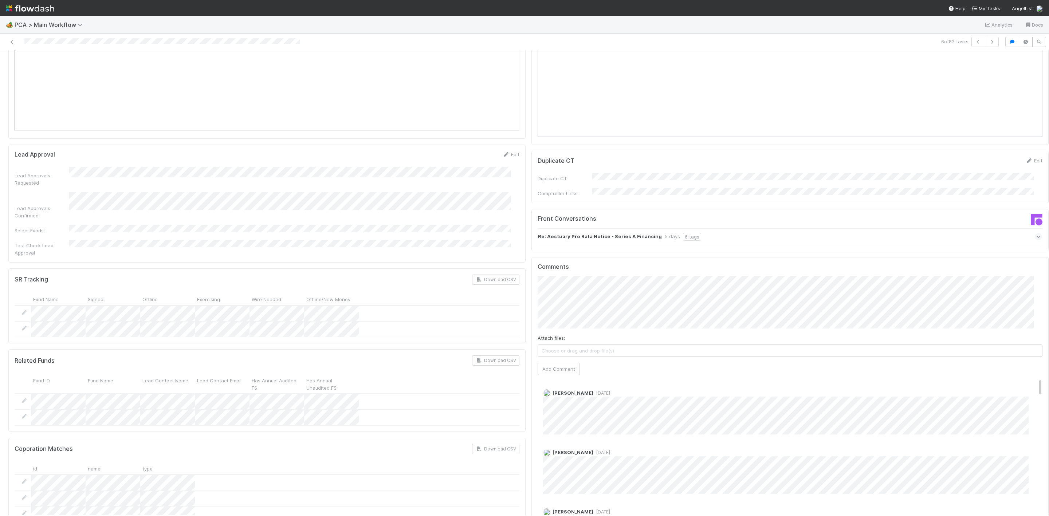
scroll to position [1202, 0]
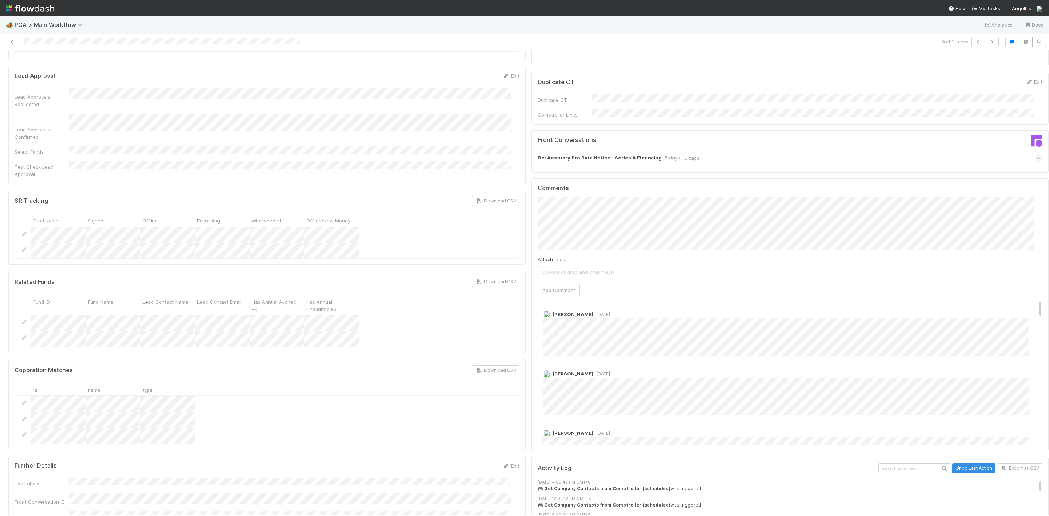
click at [604, 266] on span "Choose or drag and drop file(s)" at bounding box center [790, 272] width 504 height 12
click at [564, 284] on button "Add Comment" at bounding box center [558, 290] width 42 height 12
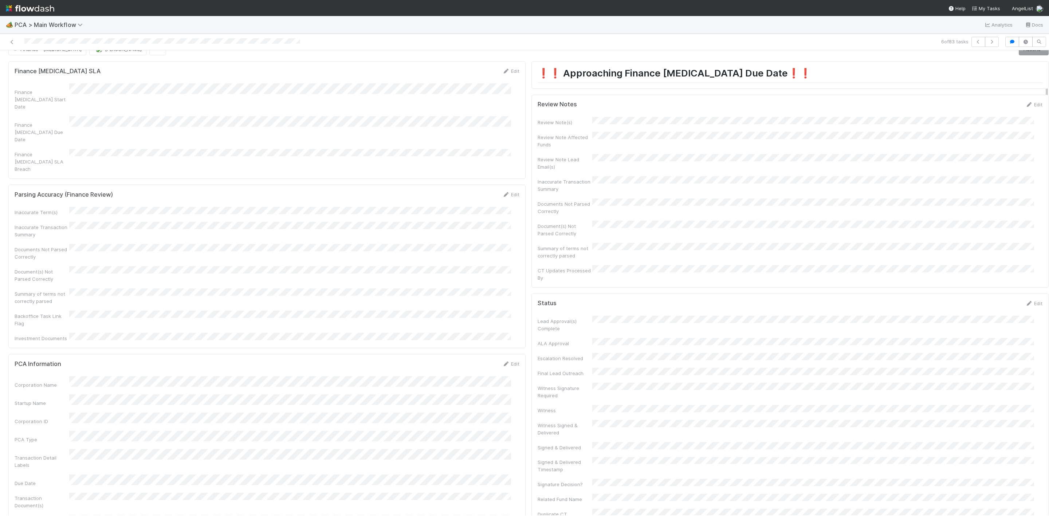
scroll to position [0, 0]
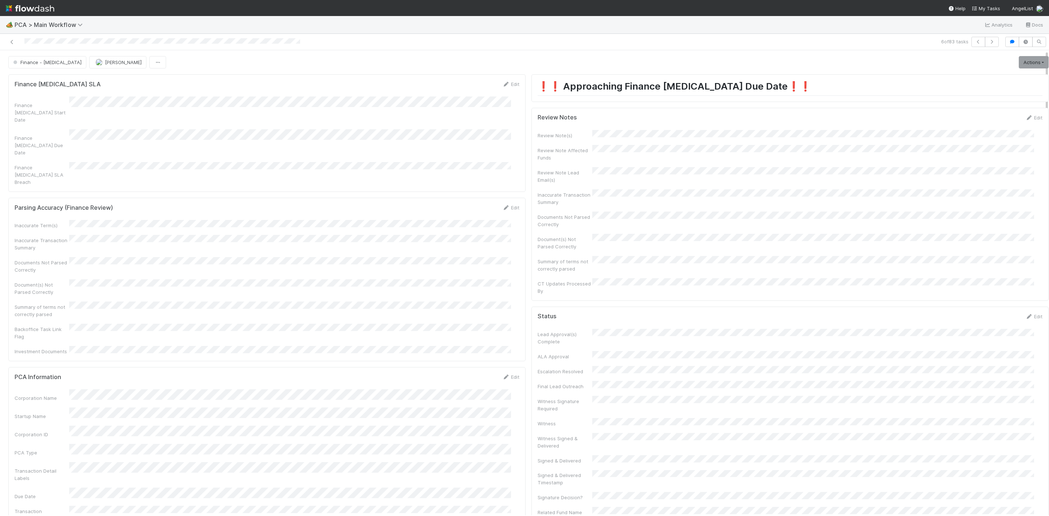
click at [1024, 123] on form "Review Notes Edit Review Note(s) Review Note Affected Funds Review Note Lead Em…" at bounding box center [789, 204] width 505 height 181
click at [1025, 121] on div "Edit" at bounding box center [1033, 117] width 17 height 7
click at [1025, 121] on link "Edit" at bounding box center [1033, 118] width 17 height 6
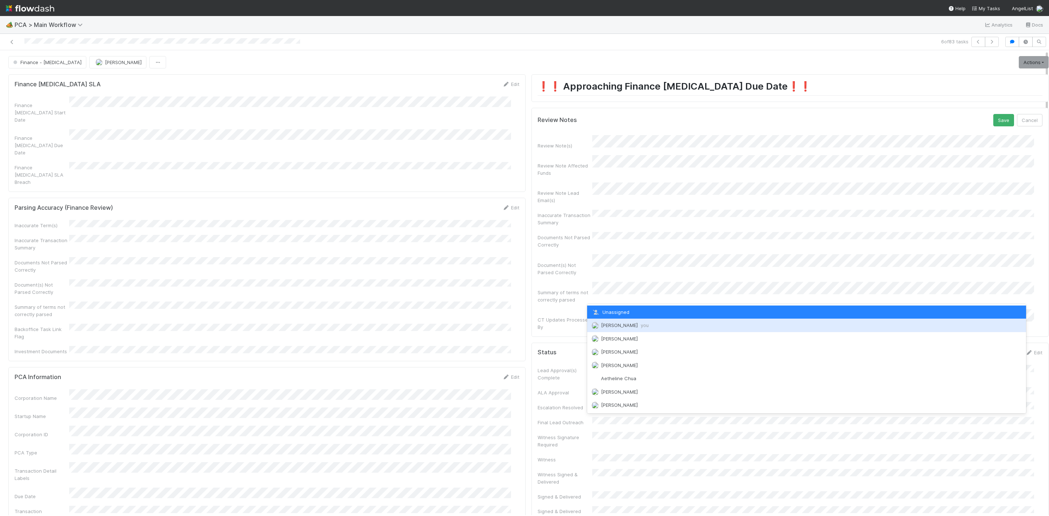
click at [599, 324] on span "Janice Garcia you" at bounding box center [619, 325] width 57 height 6
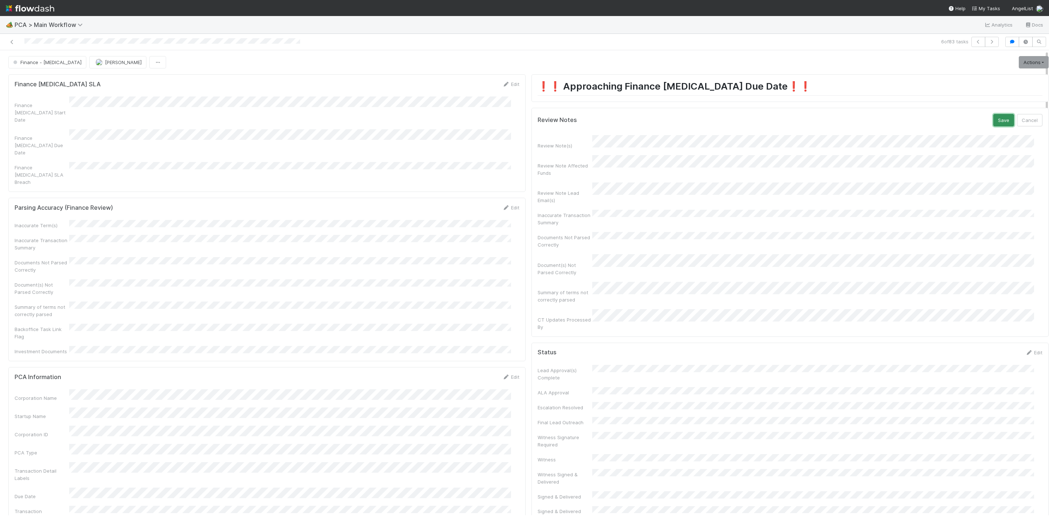
click at [993, 122] on button "Save" at bounding box center [1003, 120] width 21 height 12
click at [1018, 60] on link "Actions" at bounding box center [1033, 62] width 30 height 12
click at [973, 98] on button "Move to Finance Review" at bounding box center [991, 98] width 118 height 10
click at [91, 67] on button "Janice Garcia" at bounding box center [117, 62] width 57 height 12
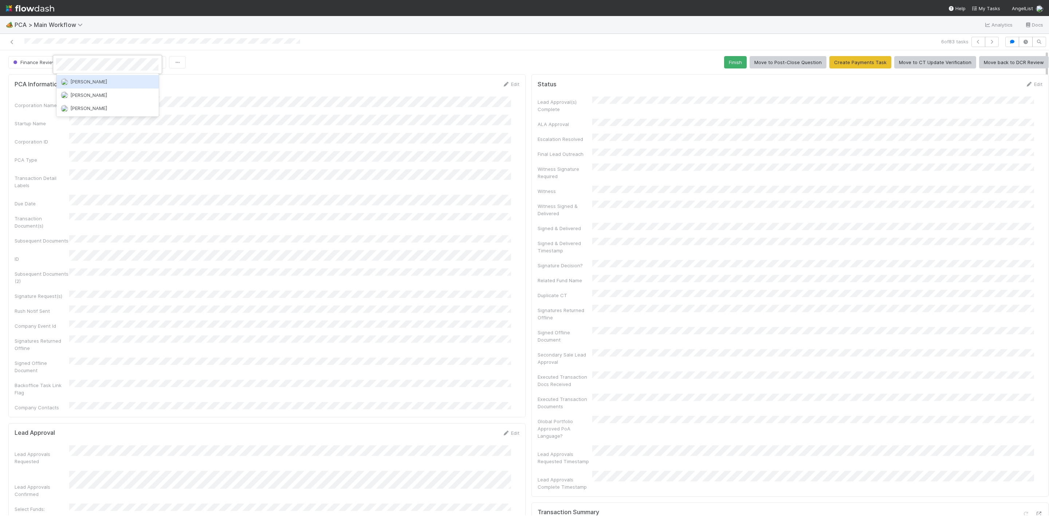
click at [90, 77] on div "Kevin Fawcett" at bounding box center [107, 81] width 102 height 13
click at [13, 42] on icon at bounding box center [11, 42] width 7 height 5
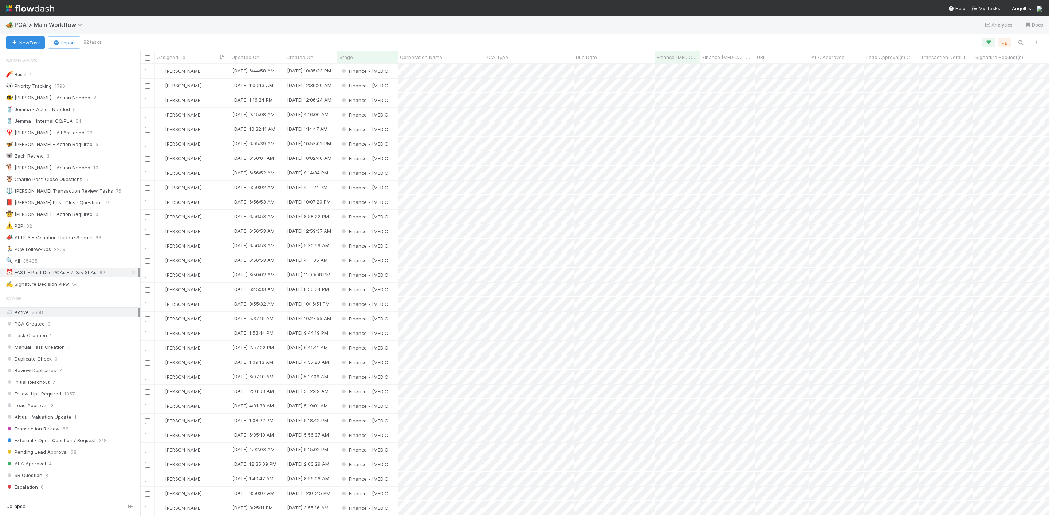
scroll to position [443, 900]
click at [217, 128] on div "Janice Garcia" at bounding box center [192, 129] width 75 height 14
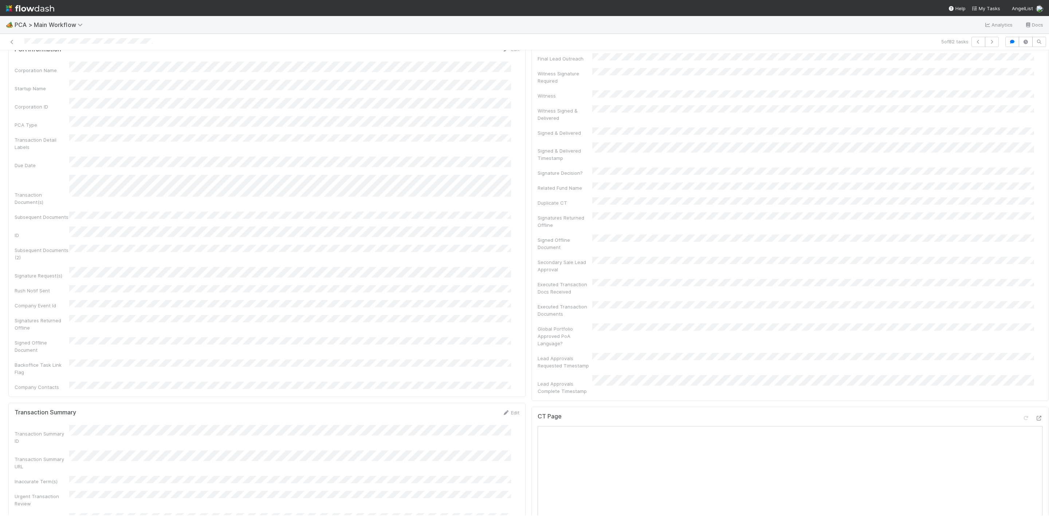
scroll to position [546, 0]
click at [1035, 516] on icon at bounding box center [1038, 524] width 7 height 5
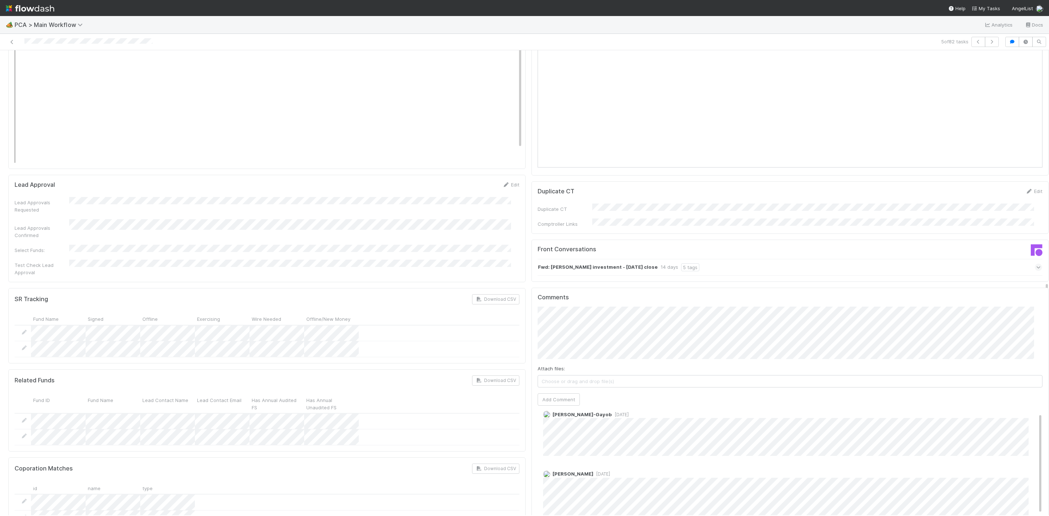
scroll to position [0, 0]
click at [589, 365] on div "Attach files: Choose or drag and drop file(s)" at bounding box center [789, 376] width 505 height 23
click at [627, 375] on span "Choose or drag and drop file(s)" at bounding box center [790, 381] width 504 height 12
click at [559, 393] on button "Add Comment" at bounding box center [558, 399] width 42 height 12
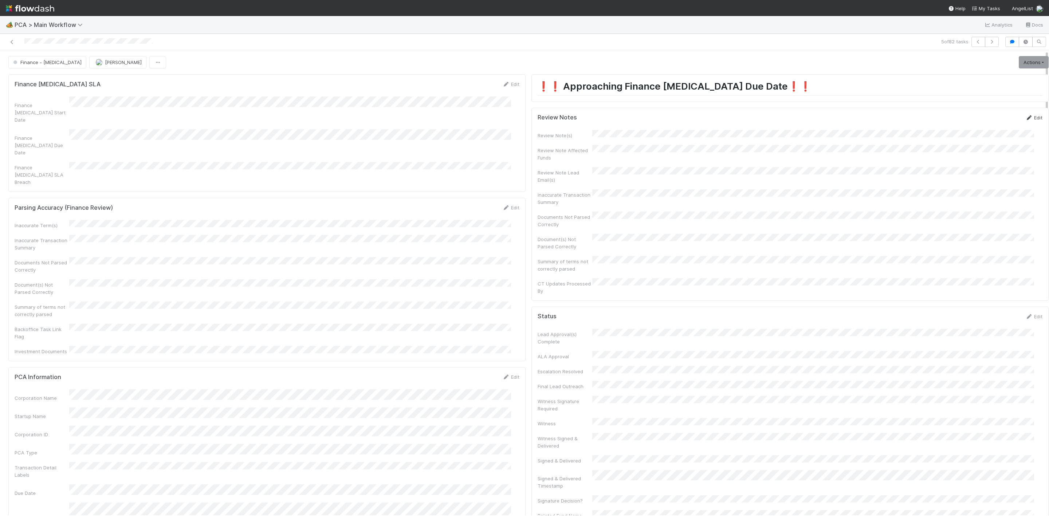
click at [1025, 117] on link "Edit" at bounding box center [1033, 118] width 17 height 6
click at [650, 309] on div "CT Updates Processed By" at bounding box center [789, 319] width 505 height 21
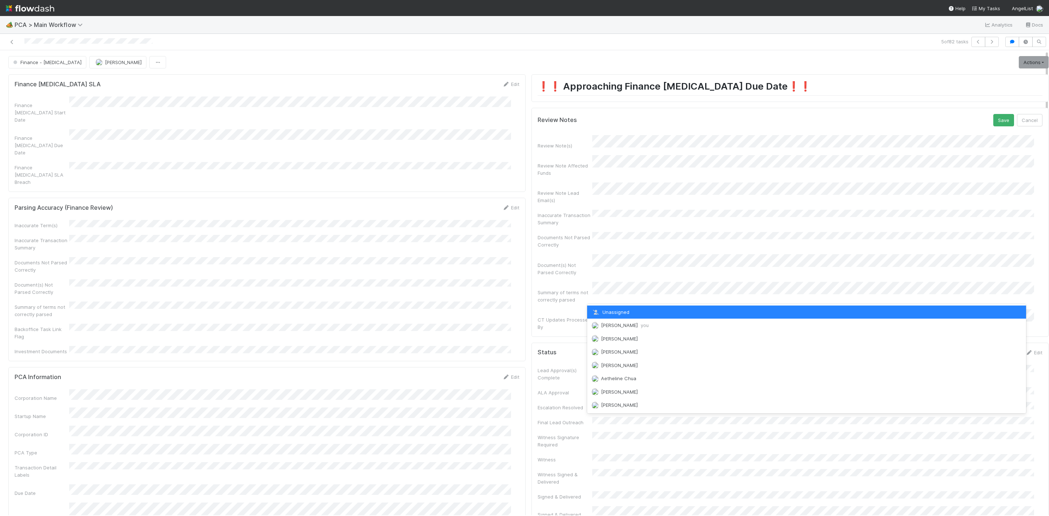
click at [614, 319] on div "Janice Garcia you" at bounding box center [806, 325] width 439 height 13
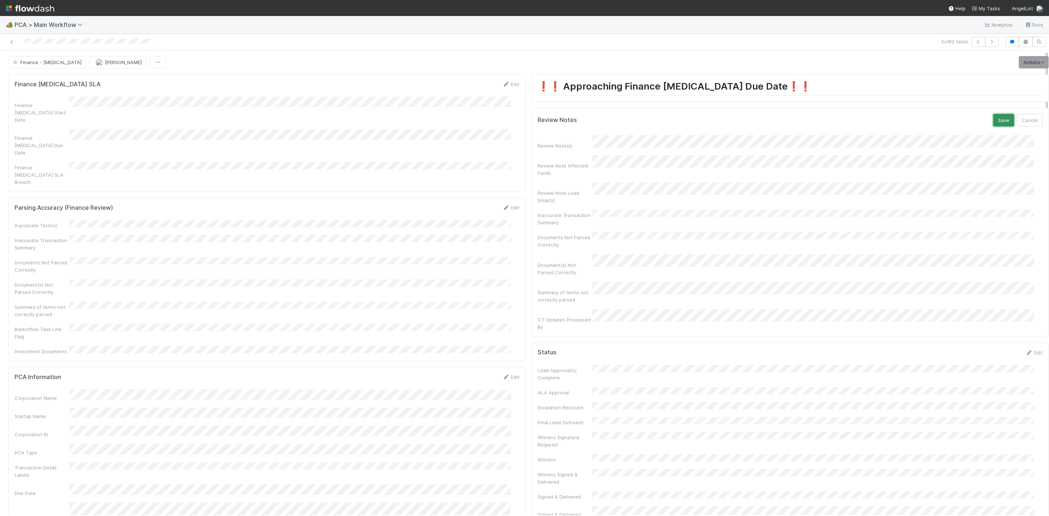
click at [993, 117] on button "Save" at bounding box center [1003, 120] width 21 height 12
click at [1019, 63] on link "Actions" at bounding box center [1033, 62] width 30 height 12
click at [964, 100] on button "Move to Finance Review" at bounding box center [991, 98] width 118 height 10
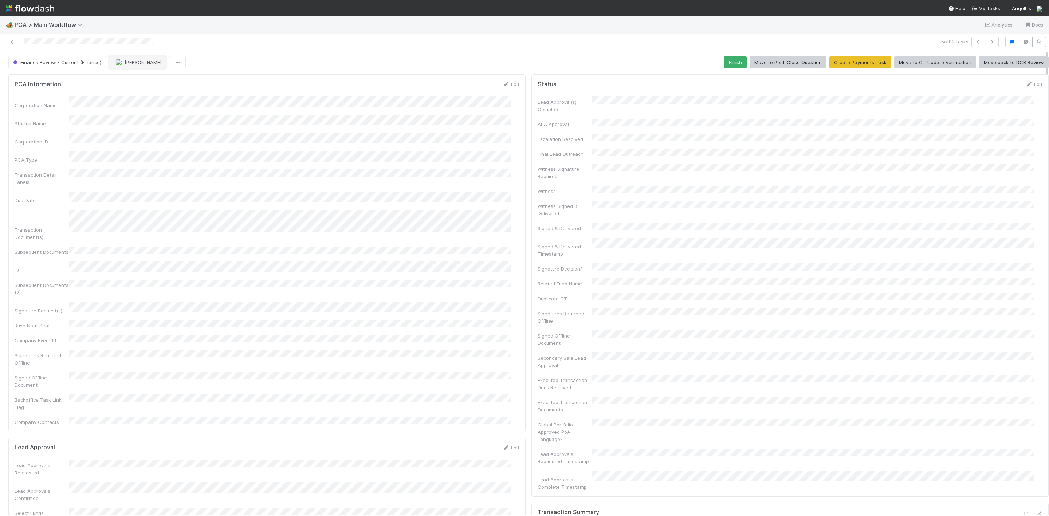
click at [141, 60] on span "Janice Garcia" at bounding box center [143, 62] width 37 height 6
click at [143, 81] on span "Kevin Fawcett" at bounding box center [137, 82] width 37 height 6
click at [10, 42] on icon at bounding box center [11, 42] width 7 height 5
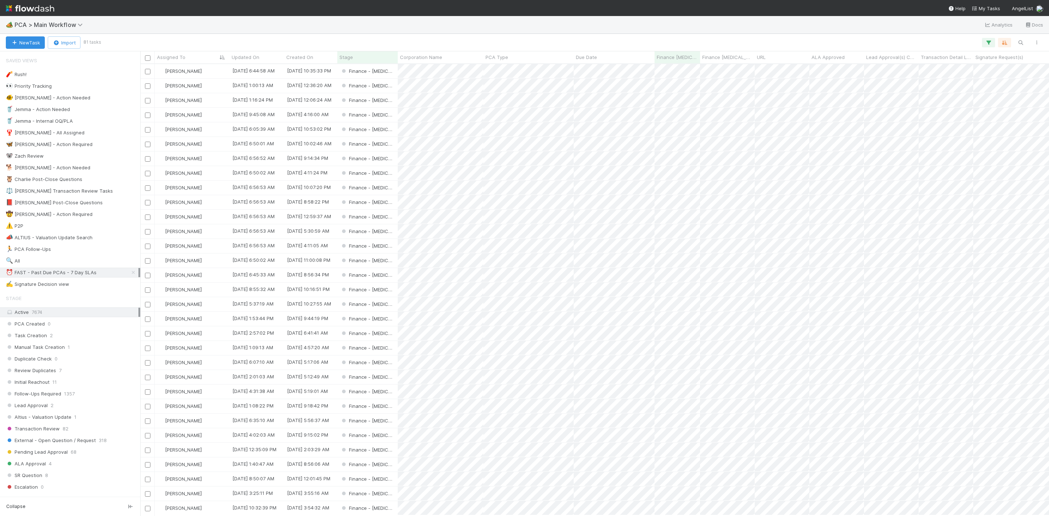
scroll to position [443, 900]
click at [211, 118] on div "Janice Garcia" at bounding box center [192, 115] width 75 height 14
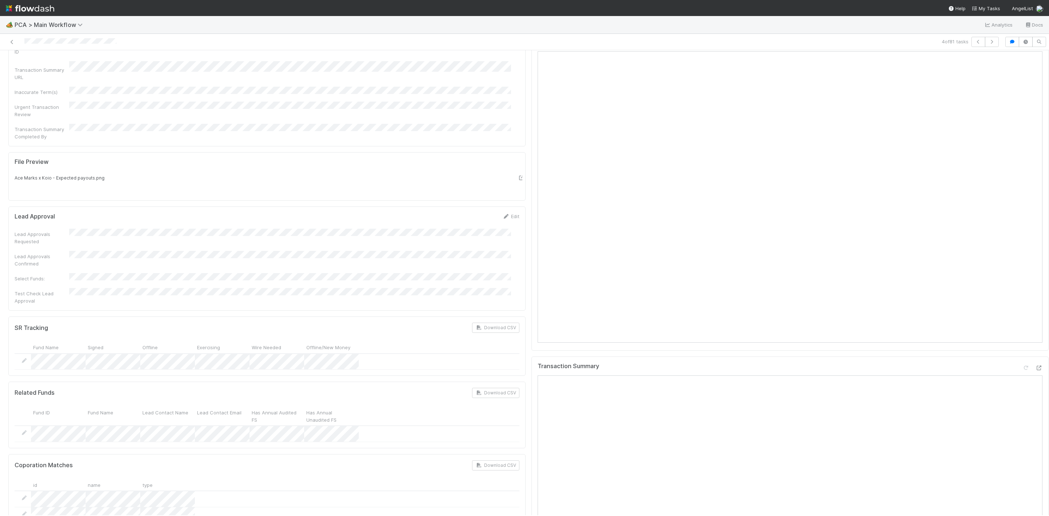
scroll to position [710, 0]
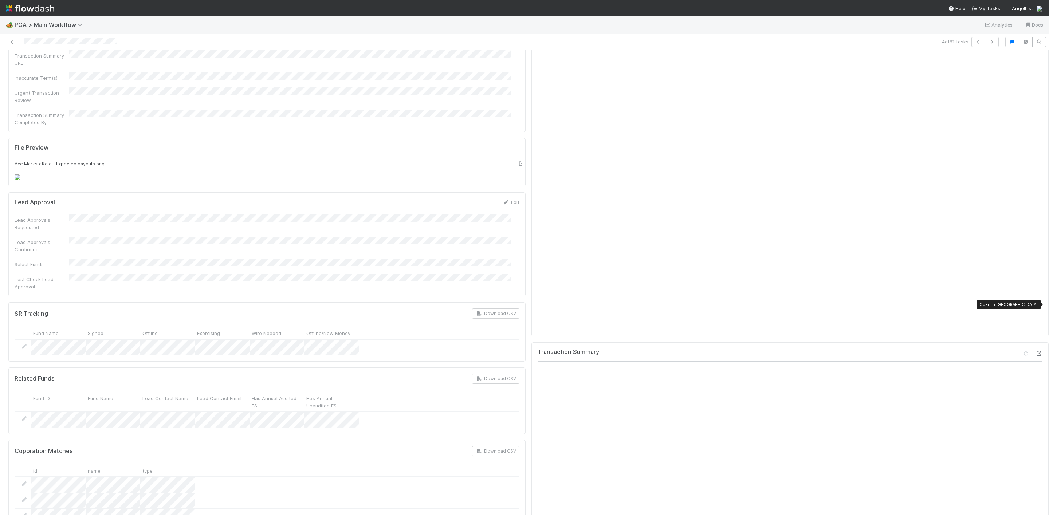
click at [1035, 351] on icon at bounding box center [1038, 353] width 7 height 5
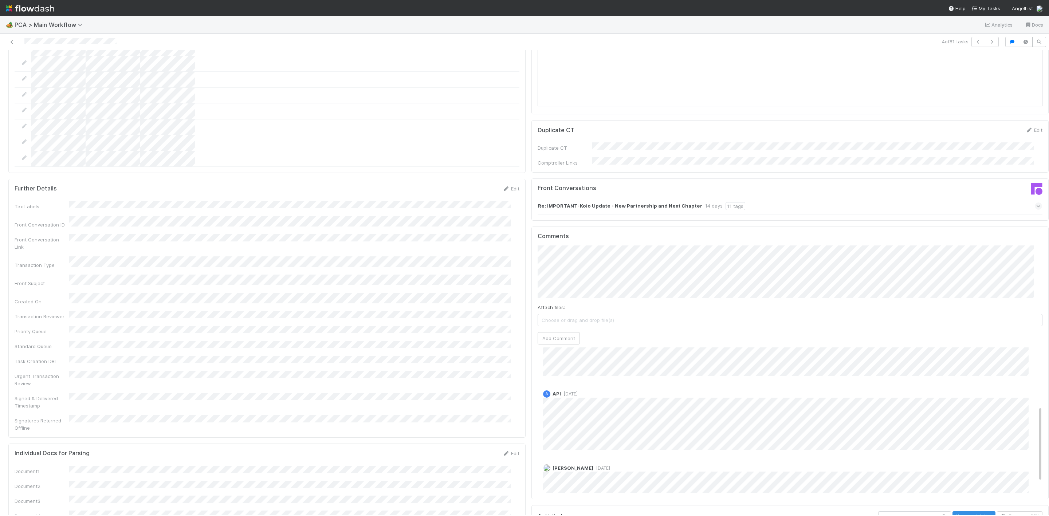
scroll to position [134, 0]
click at [604, 378] on div "Nathalie Gualito 1 week ago A API 2 weeks ago A API 2 weeks ago Jemma Cunningha…" at bounding box center [793, 354] width 513 height 280
click at [772, 378] on div "Nathalie Gualito 1 week ago A API 2 weeks ago A API 2 weeks ago Jemma Cunningha…" at bounding box center [793, 354] width 513 height 280
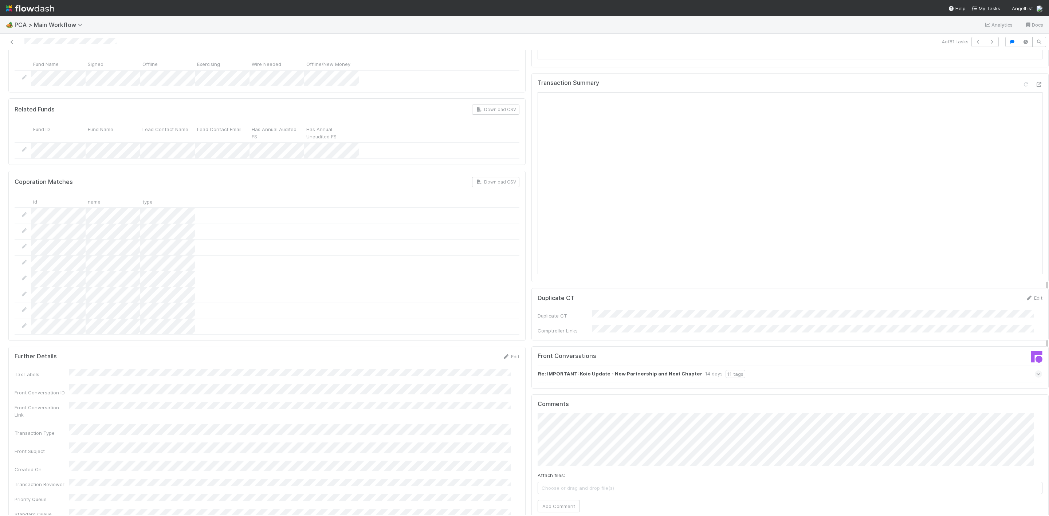
scroll to position [983, 0]
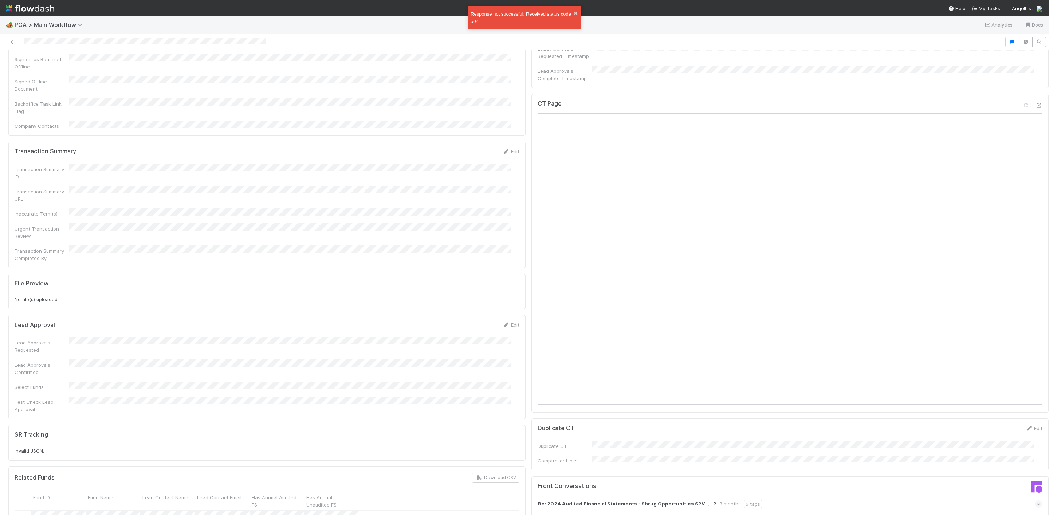
scroll to position [492, 0]
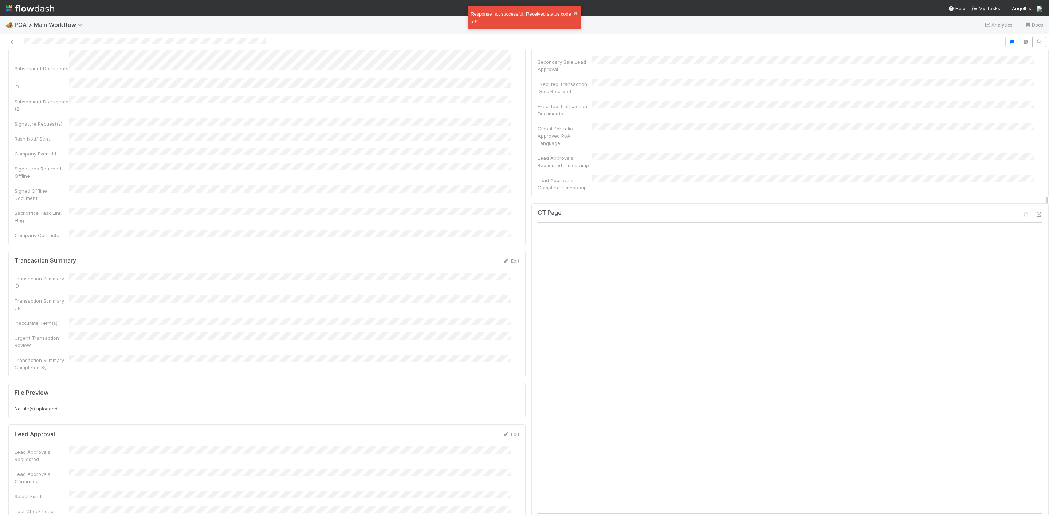
click at [1022, 209] on div "CT Page" at bounding box center [789, 215] width 505 height 13
click at [1035, 212] on icon at bounding box center [1038, 214] width 7 height 5
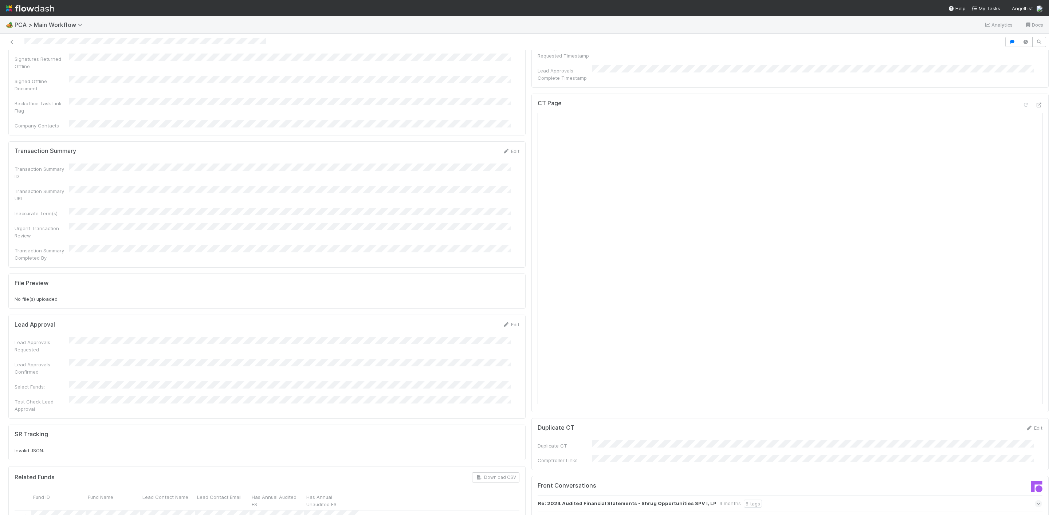
scroll to position [601, 0]
click at [1035, 103] on icon at bounding box center [1038, 105] width 7 height 5
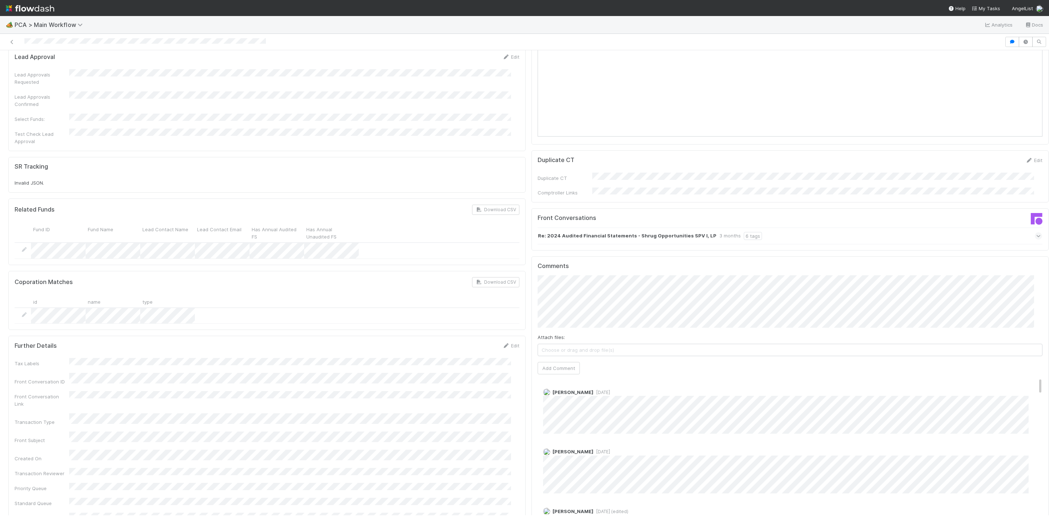
scroll to position [928, 0]
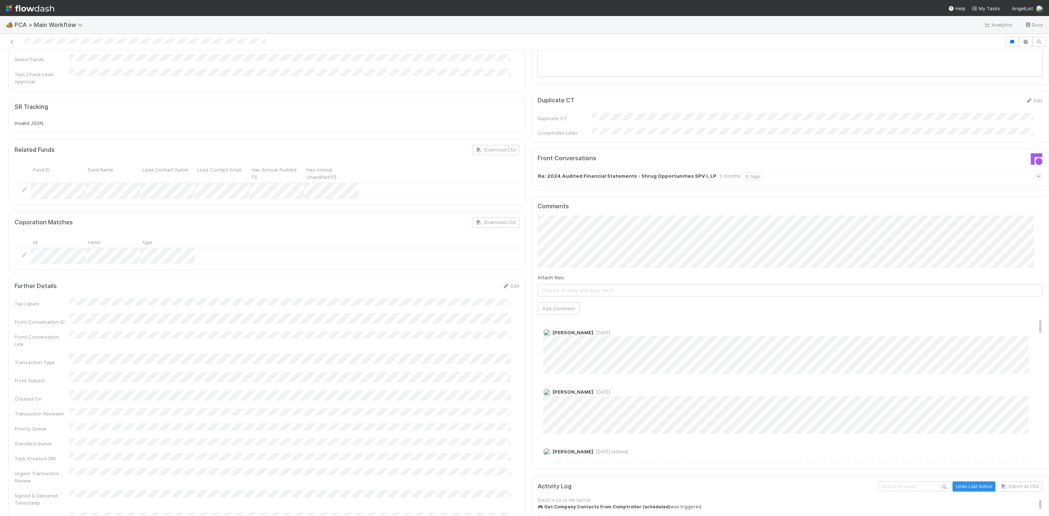
click at [507, 211] on div "Finance ICU SLA Edit Finance ICU Start Date Finance ICU Due Date Finance ICU SL…" at bounding box center [528, 76] width 1046 height 1867
click at [550, 302] on button "Add Comment" at bounding box center [558, 308] width 42 height 12
click at [615, 264] on div "Comments Attach files: Choose or drag and drop file(s) Add Comment Janice Garci…" at bounding box center [789, 333] width 505 height 260
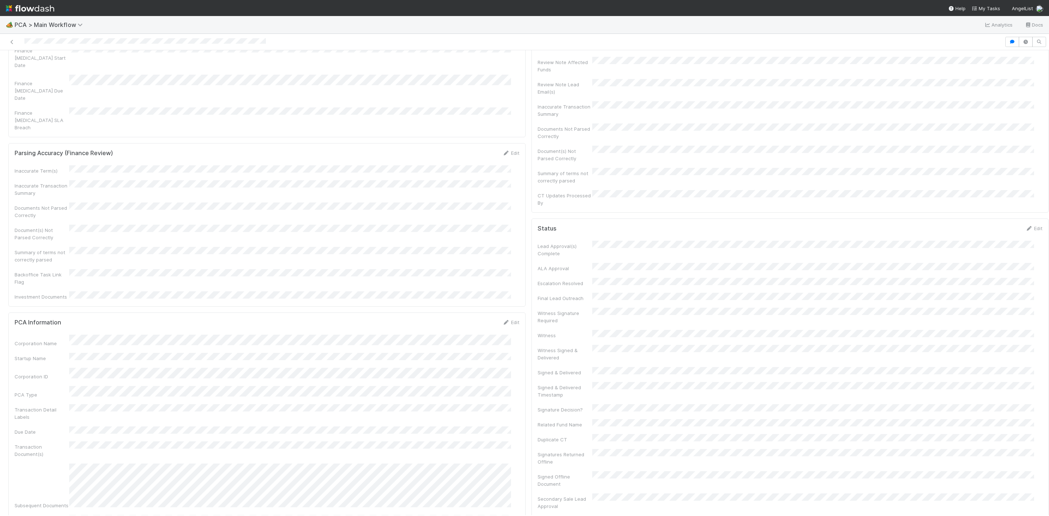
scroll to position [0, 0]
click at [1018, 68] on link "Actions" at bounding box center [1033, 62] width 30 height 12
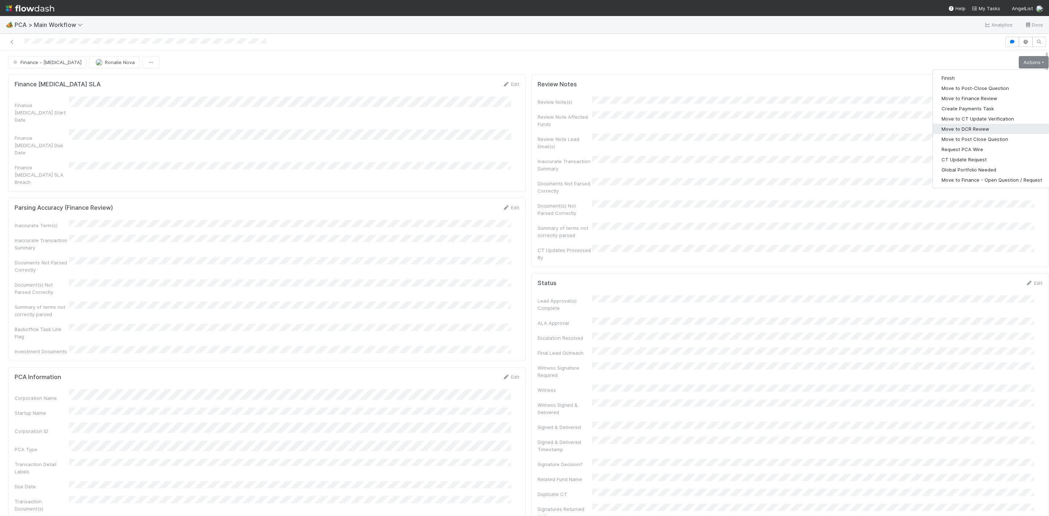
click at [959, 127] on button "Move to DCR Review" at bounding box center [991, 129] width 118 height 10
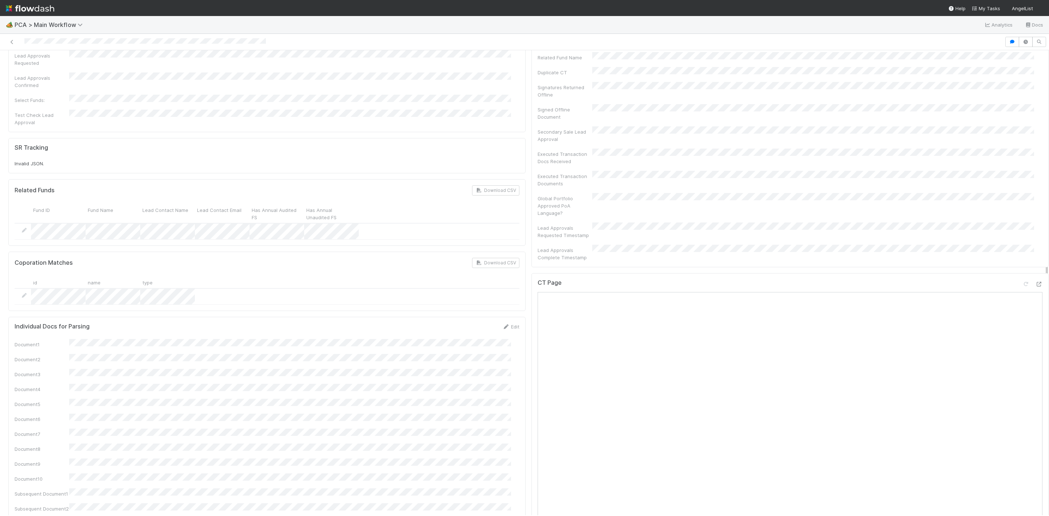
scroll to position [546, 0]
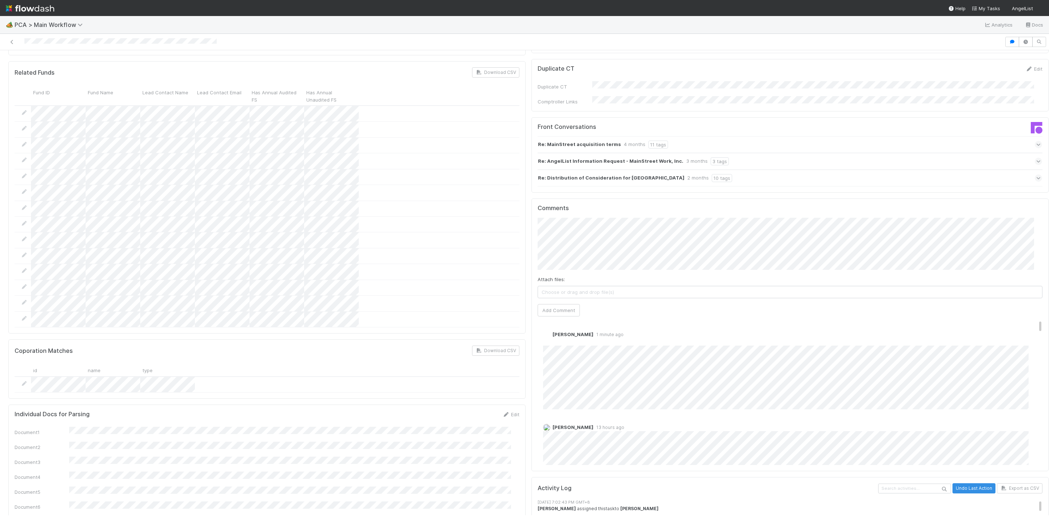
scroll to position [437, 0]
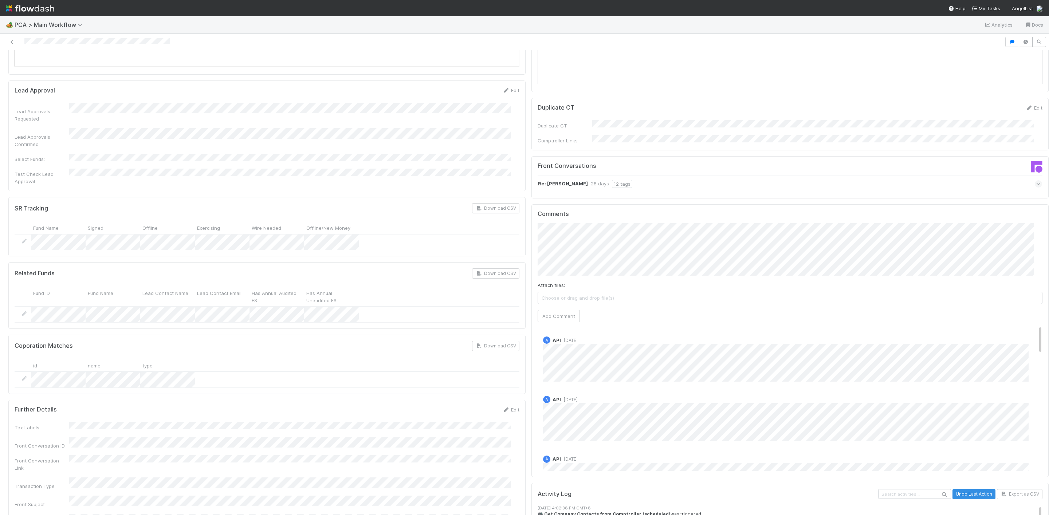
scroll to position [928, 0]
